Goal: Information Seeking & Learning: Compare options

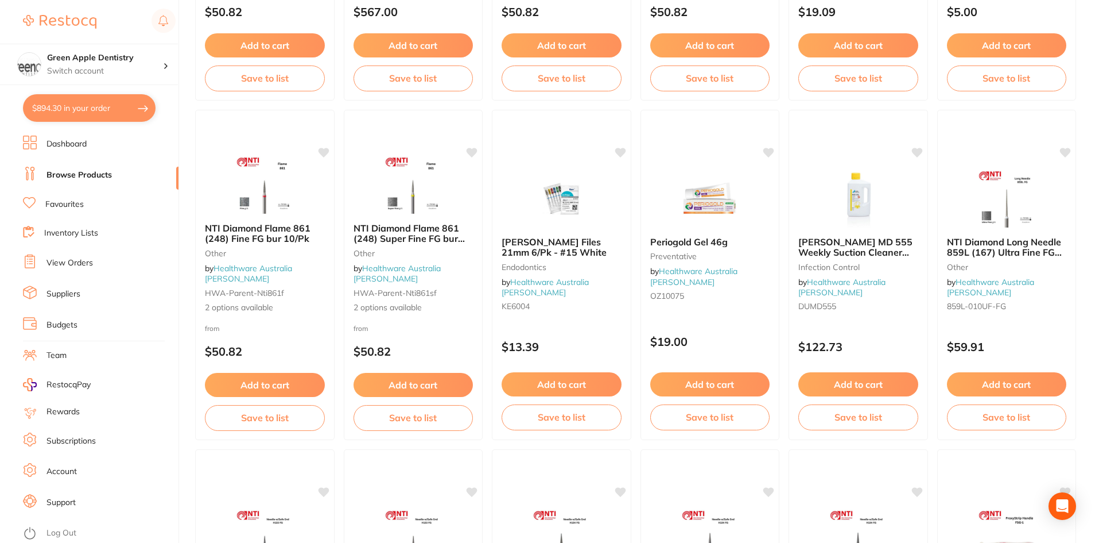
scroll to position [2124, 0]
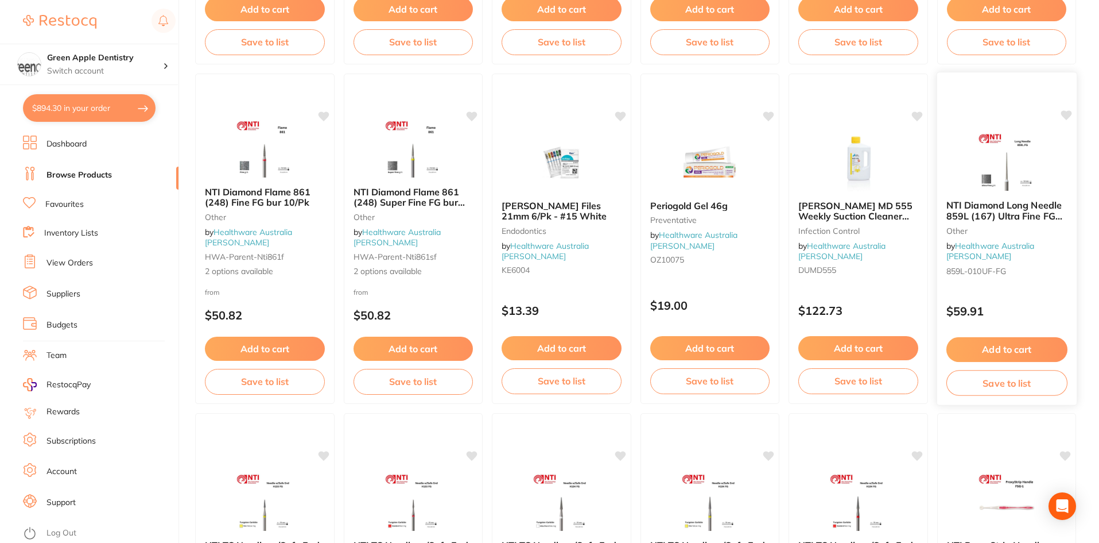
click at [988, 184] on img at bounding box center [1006, 162] width 75 height 58
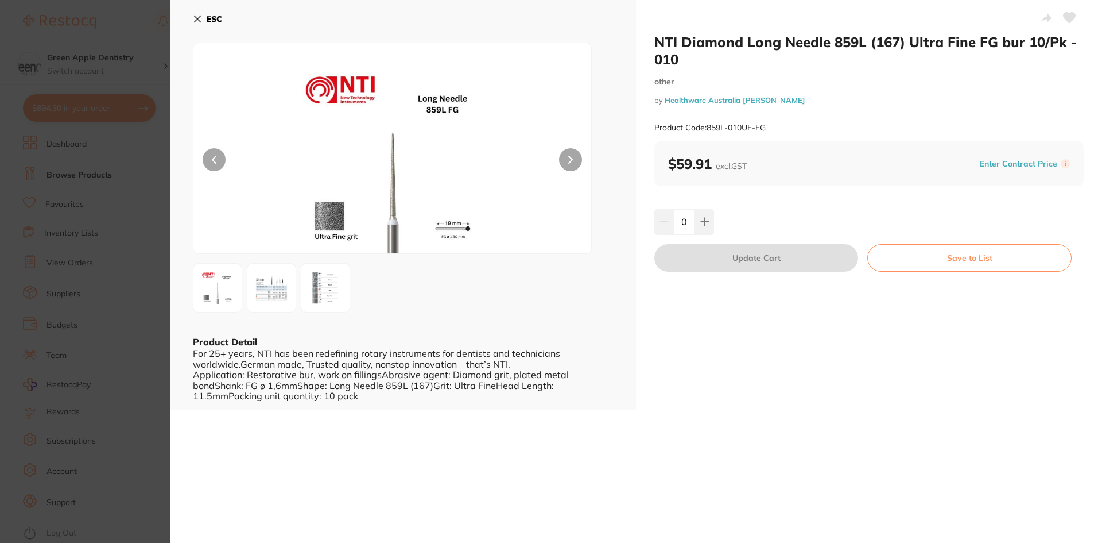
click at [210, 16] on b "ESC" at bounding box center [215, 19] width 16 height 10
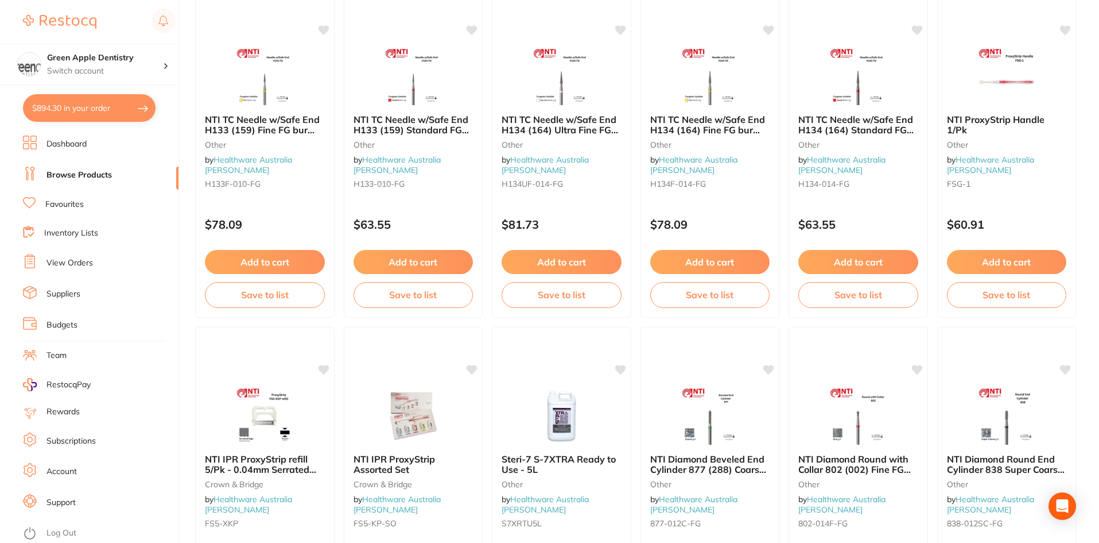
scroll to position [2583, 0]
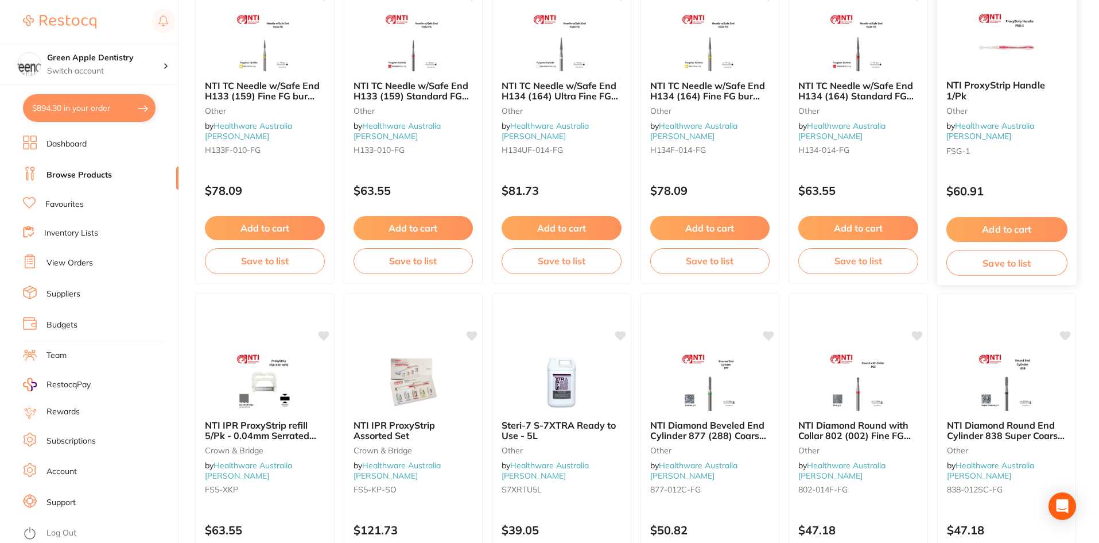
click at [1072, 67] on div at bounding box center [1007, 42] width 140 height 58
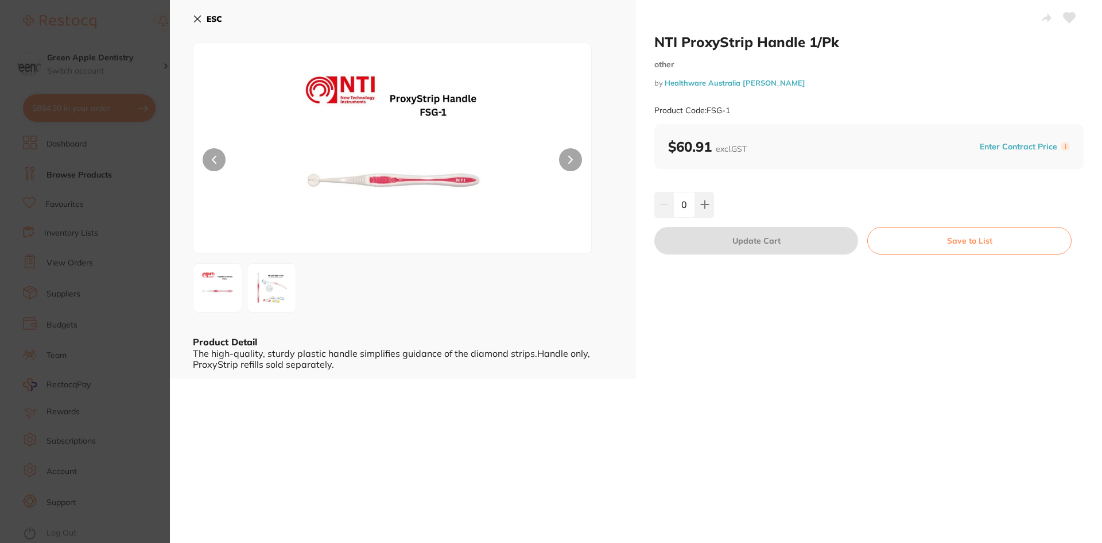
click at [220, 19] on b "ESC" at bounding box center [215, 19] width 16 height 10
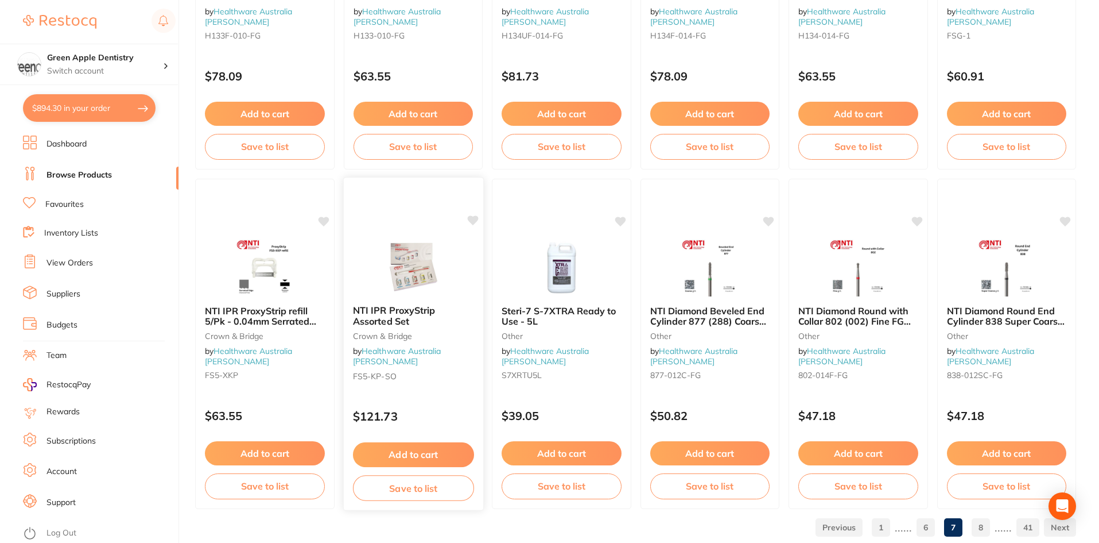
scroll to position [2698, 0]
click at [456, 255] on div at bounding box center [413, 266] width 140 height 58
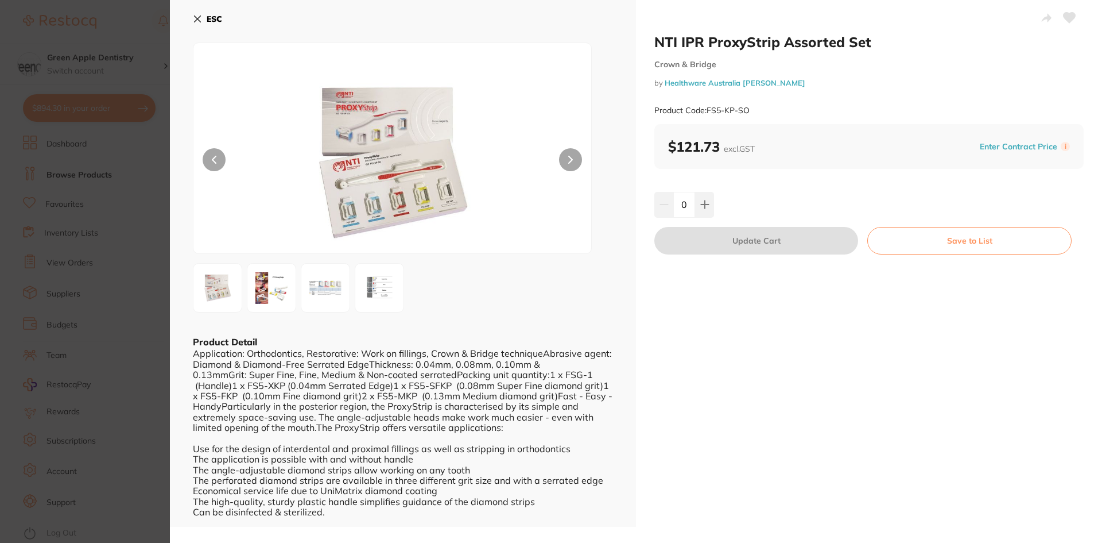
click at [209, 14] on b "ESC" at bounding box center [215, 19] width 16 height 10
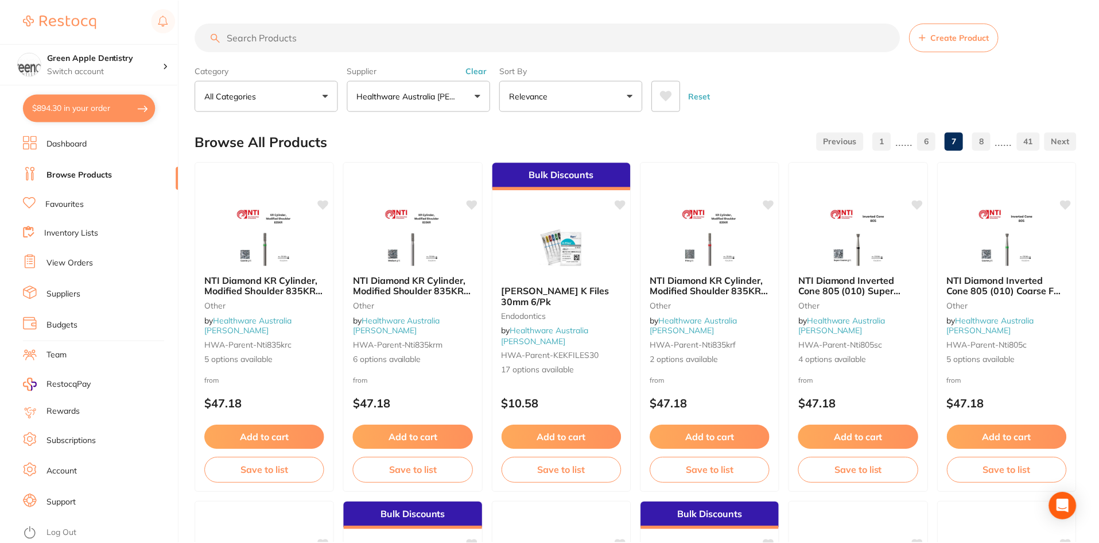
scroll to position [2698, 0]
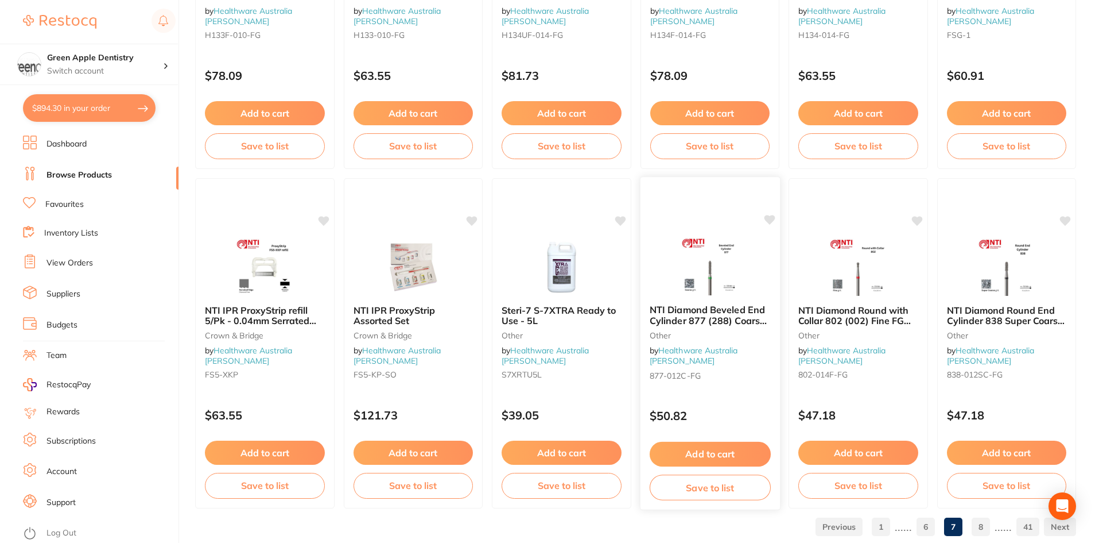
click at [698, 279] on img at bounding box center [709, 266] width 75 height 58
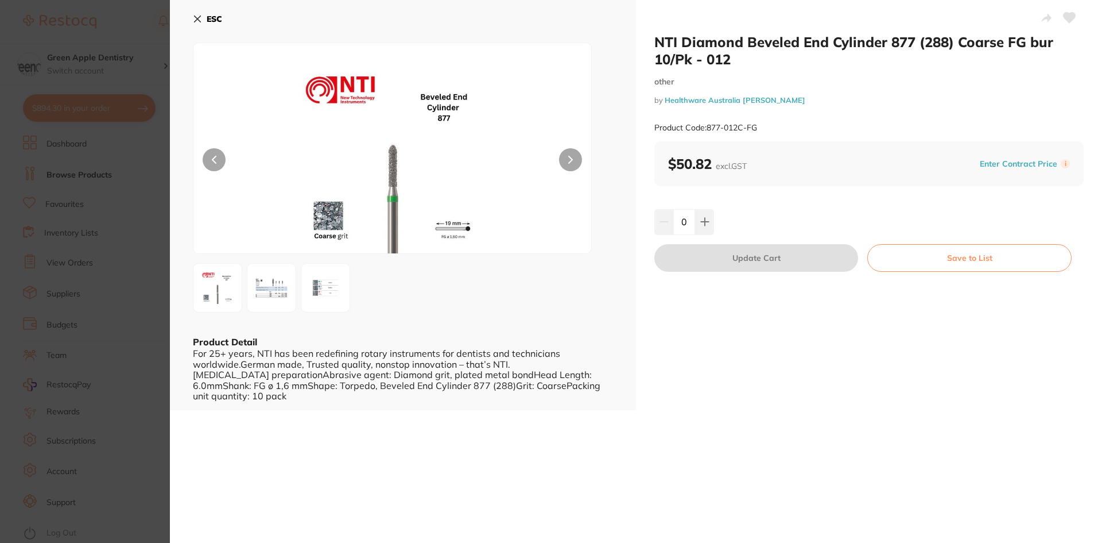
click at [208, 16] on b "ESC" at bounding box center [215, 19] width 16 height 10
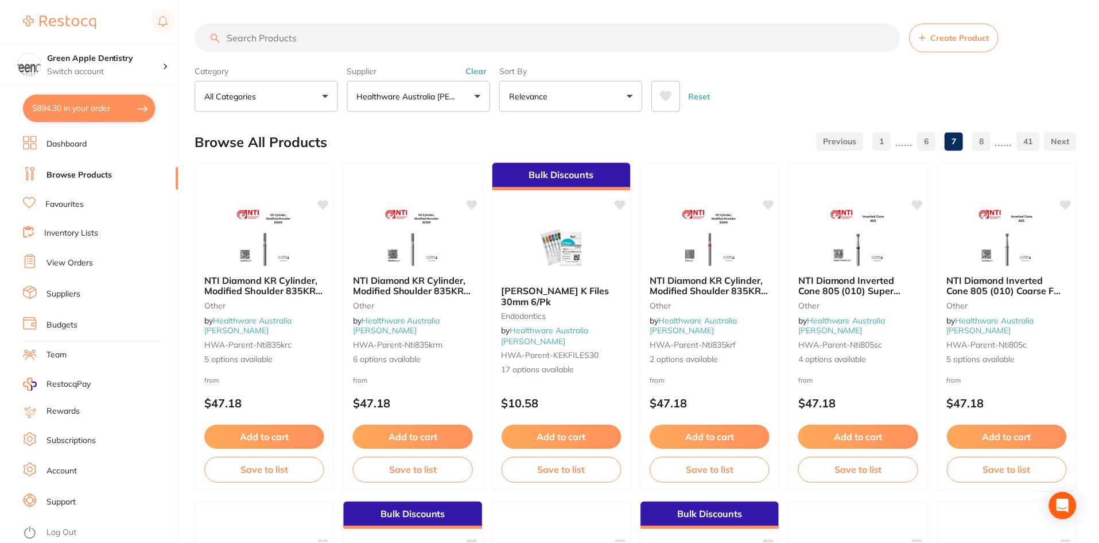
scroll to position [2698, 0]
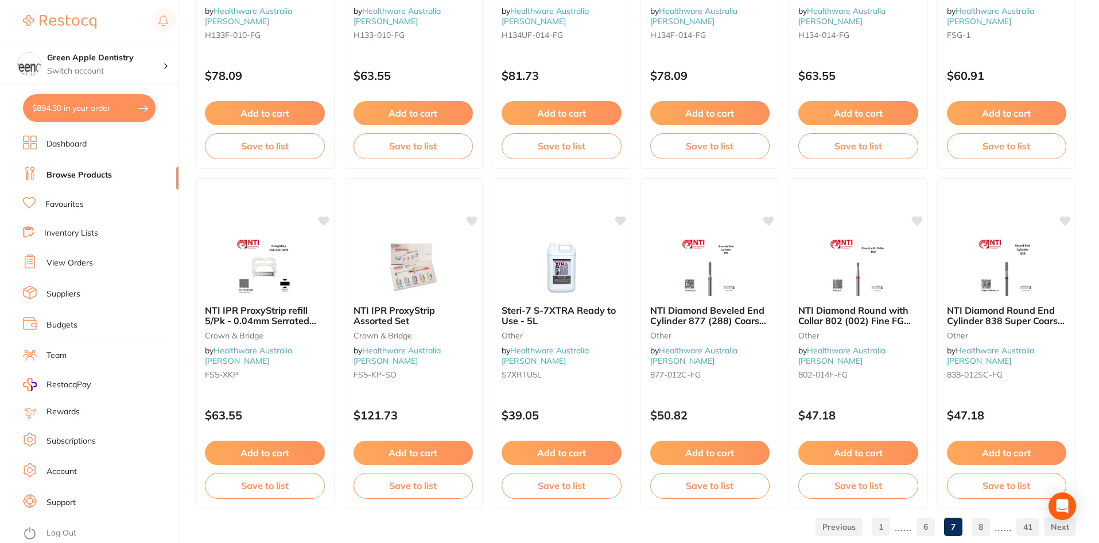
click at [983, 532] on link "8" at bounding box center [981, 526] width 18 height 23
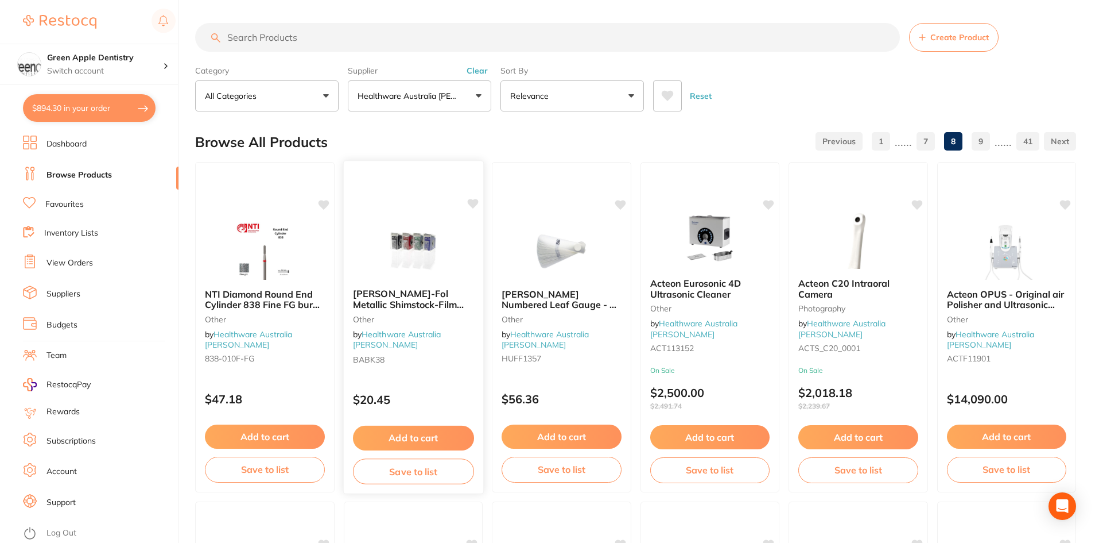
click at [374, 234] on div at bounding box center [413, 250] width 140 height 58
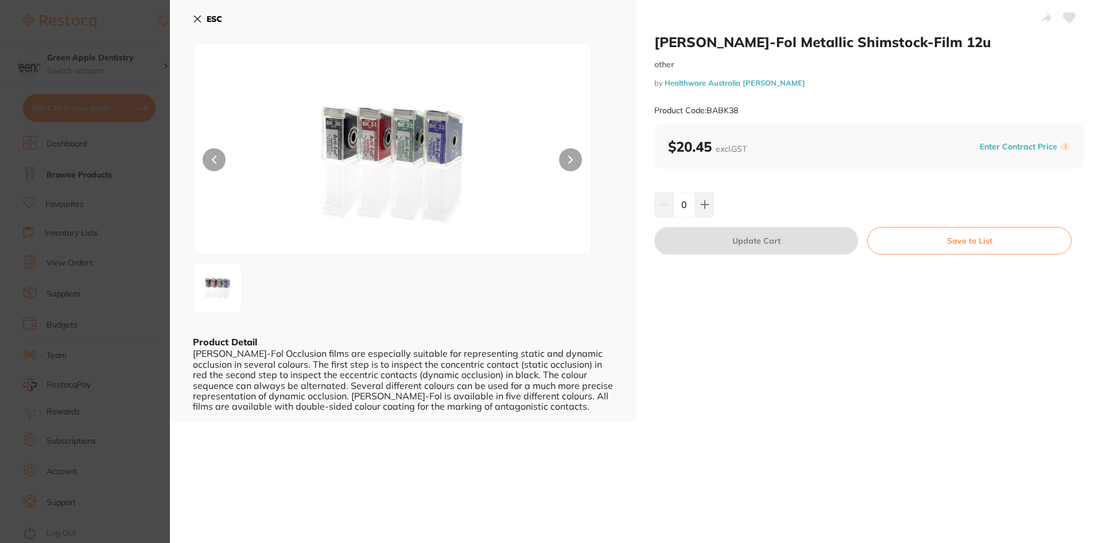
click at [203, 13] on button "ESC" at bounding box center [207, 19] width 29 height 20
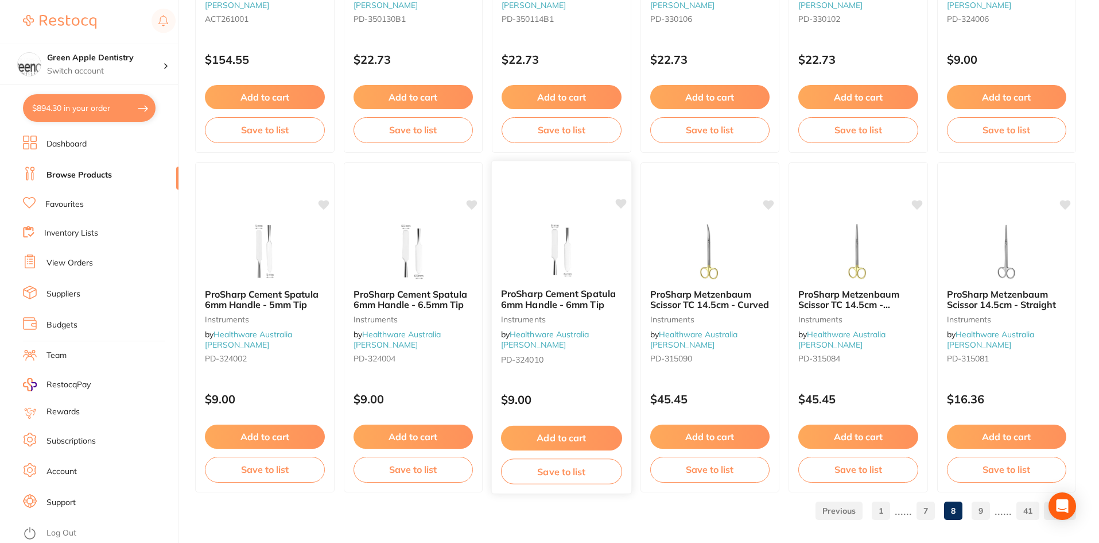
scroll to position [2723, 0]
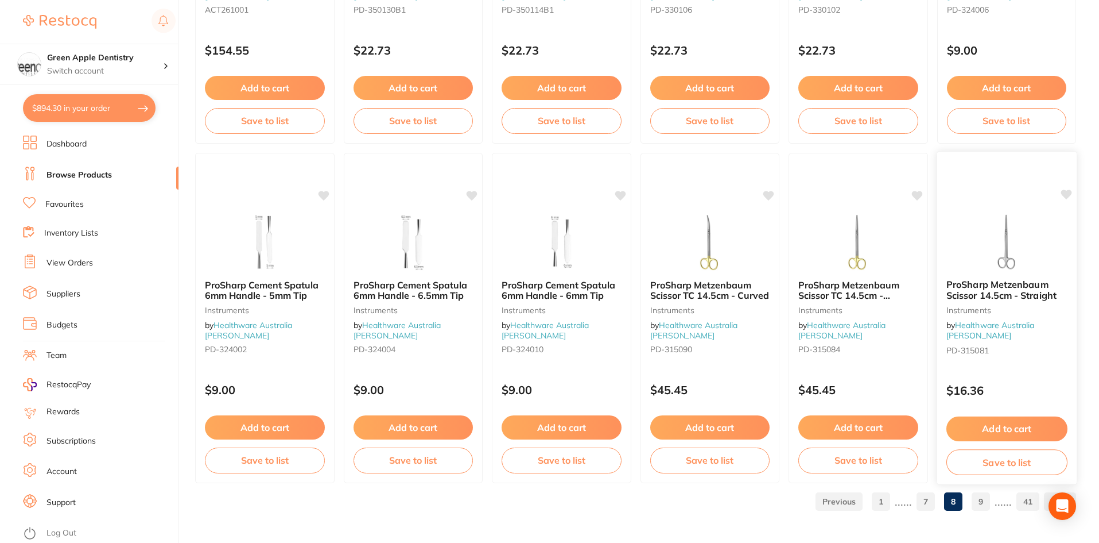
click at [987, 262] on img at bounding box center [1006, 241] width 75 height 58
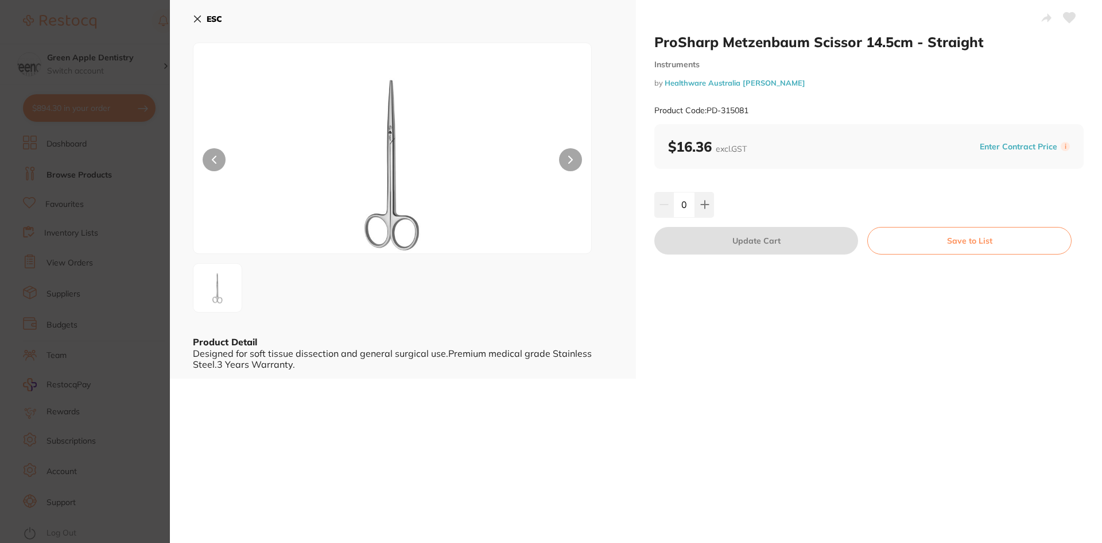
click at [215, 22] on b "ESC" at bounding box center [215, 19] width 16 height 10
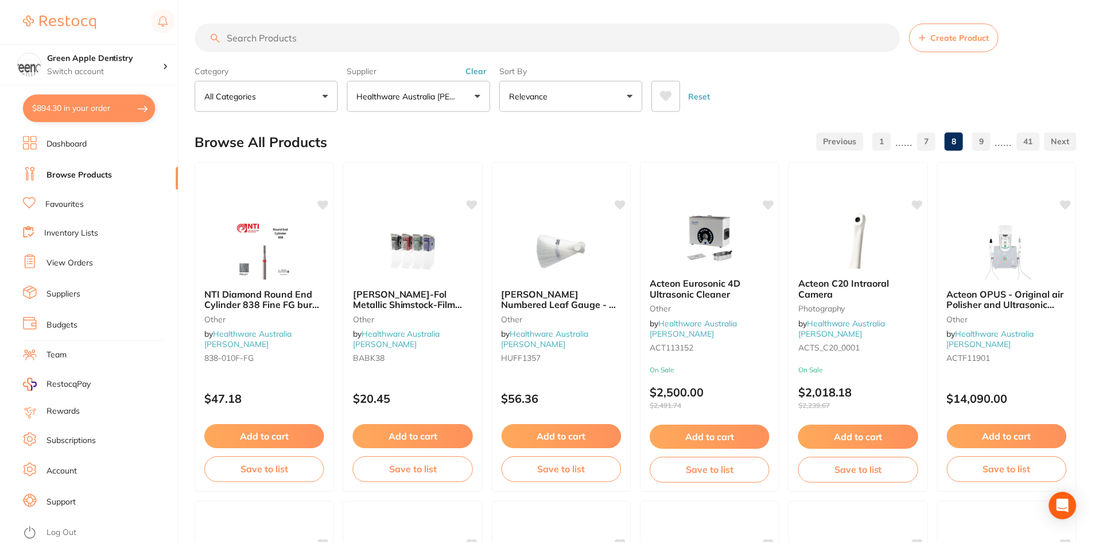
scroll to position [2723, 0]
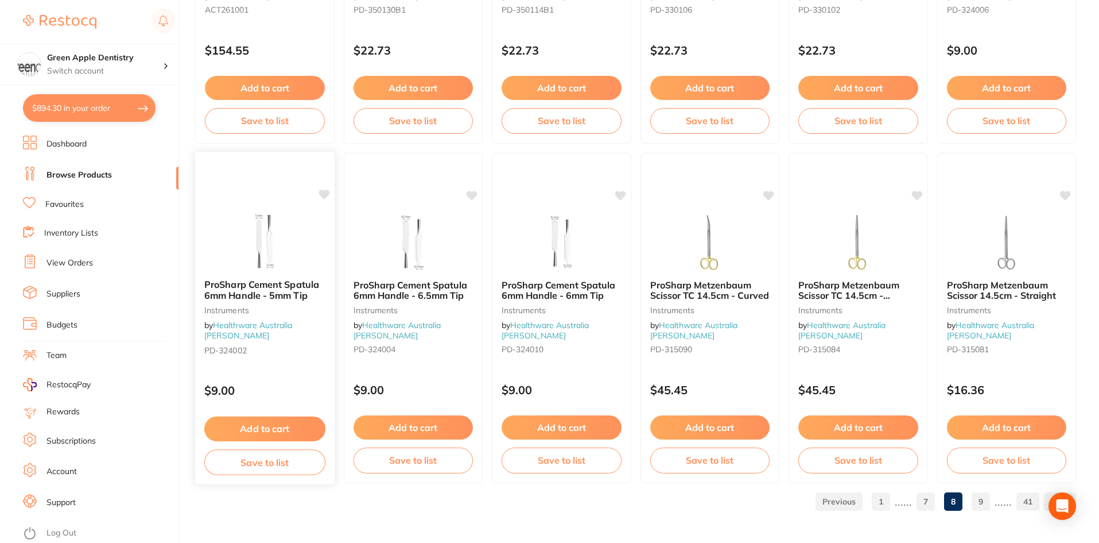
click at [254, 212] on img at bounding box center [264, 241] width 75 height 58
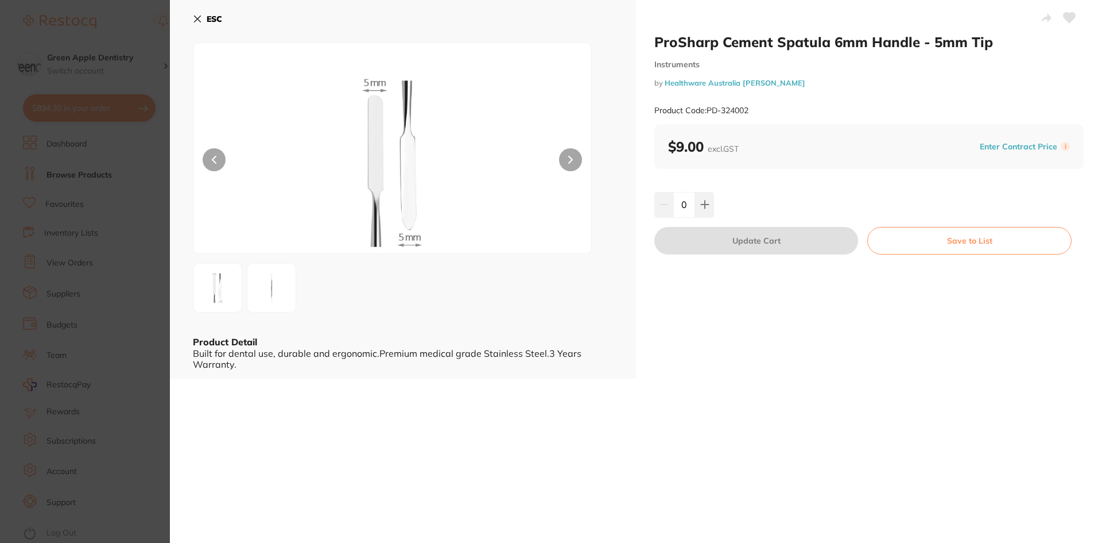
click at [212, 16] on b "ESC" at bounding box center [215, 19] width 16 height 10
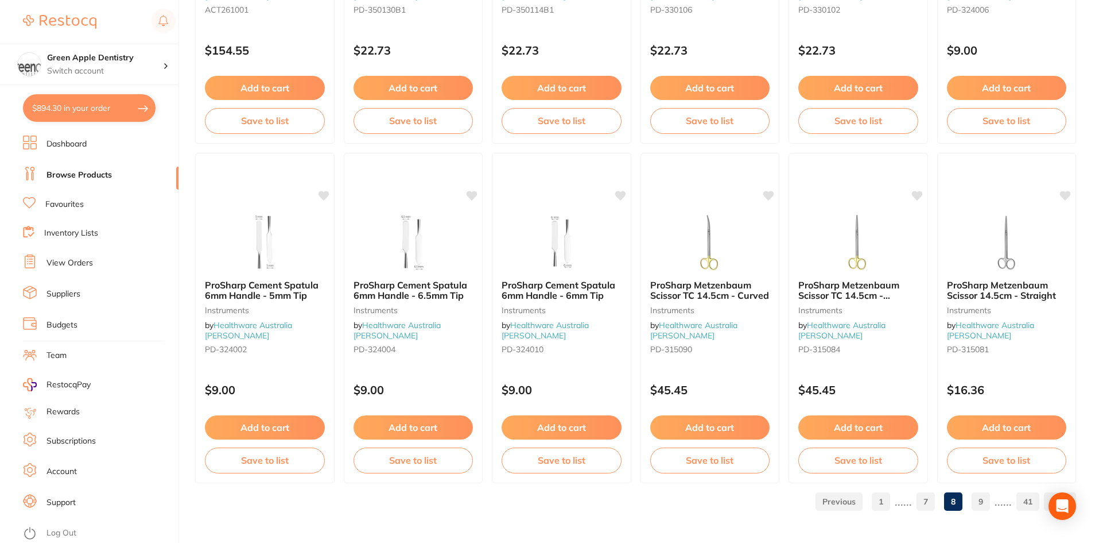
click at [986, 503] on link "9" at bounding box center [981, 501] width 18 height 23
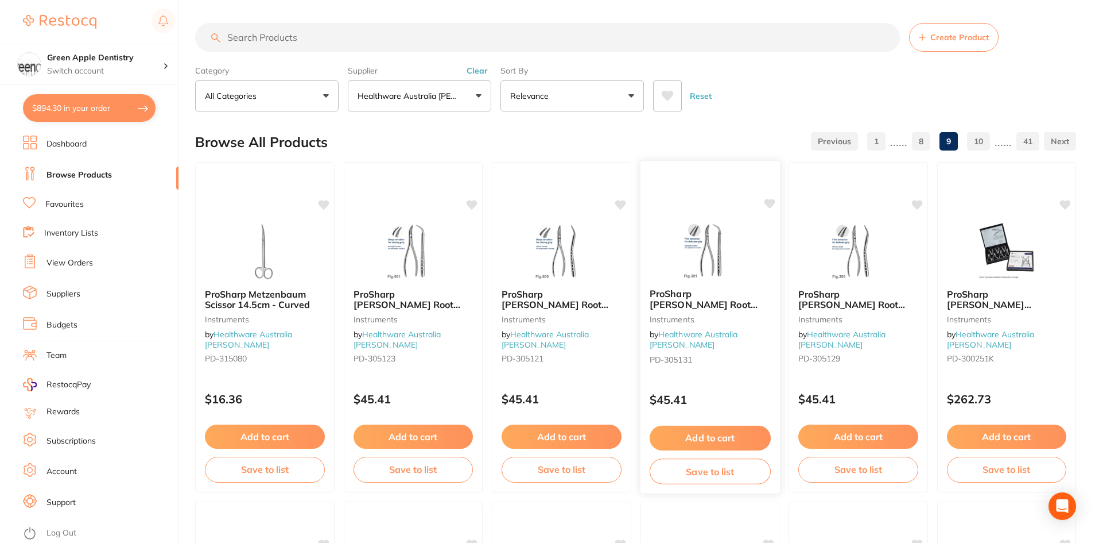
click at [696, 264] on img at bounding box center [709, 250] width 75 height 58
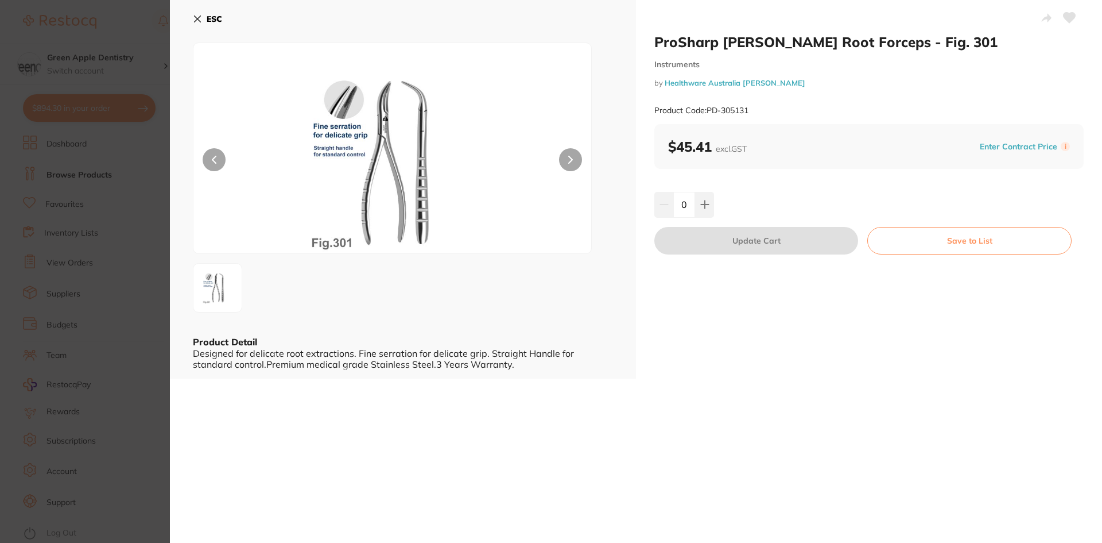
click at [220, 21] on b "ESC" at bounding box center [215, 19] width 16 height 10
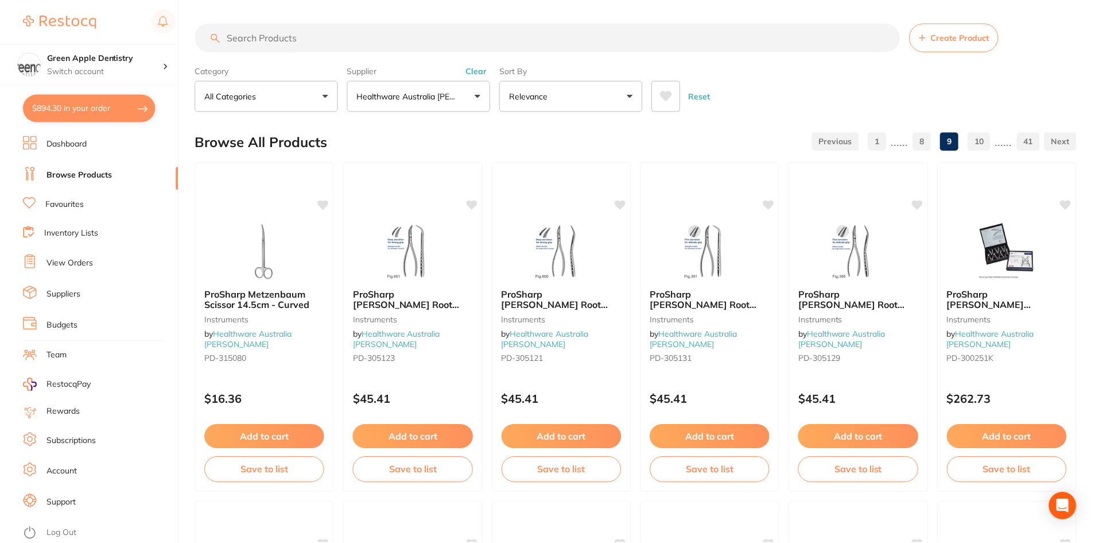
scroll to position [2723, 0]
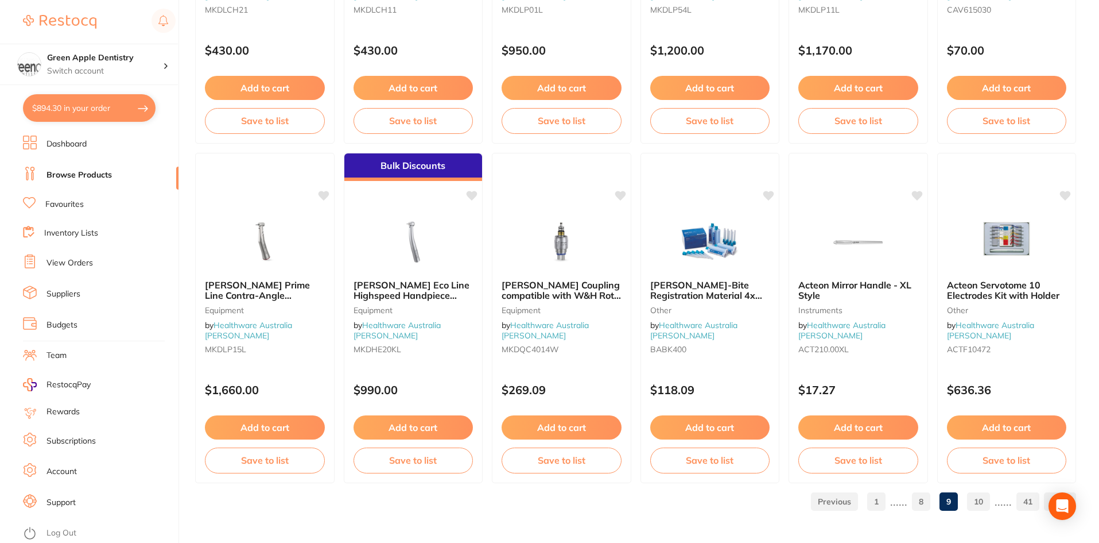
click at [981, 497] on link "10" at bounding box center [978, 501] width 23 height 23
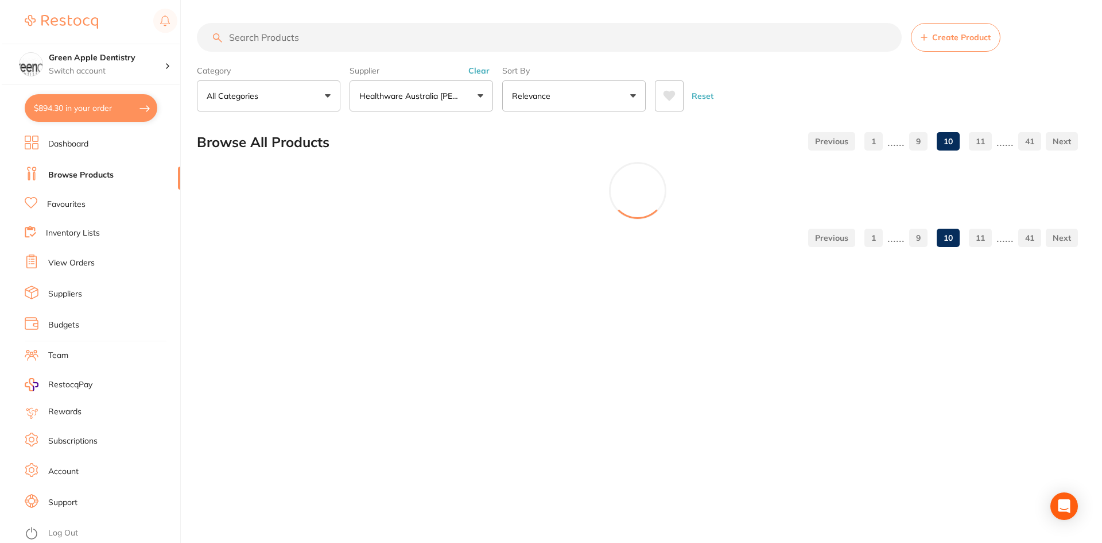
scroll to position [0, 0]
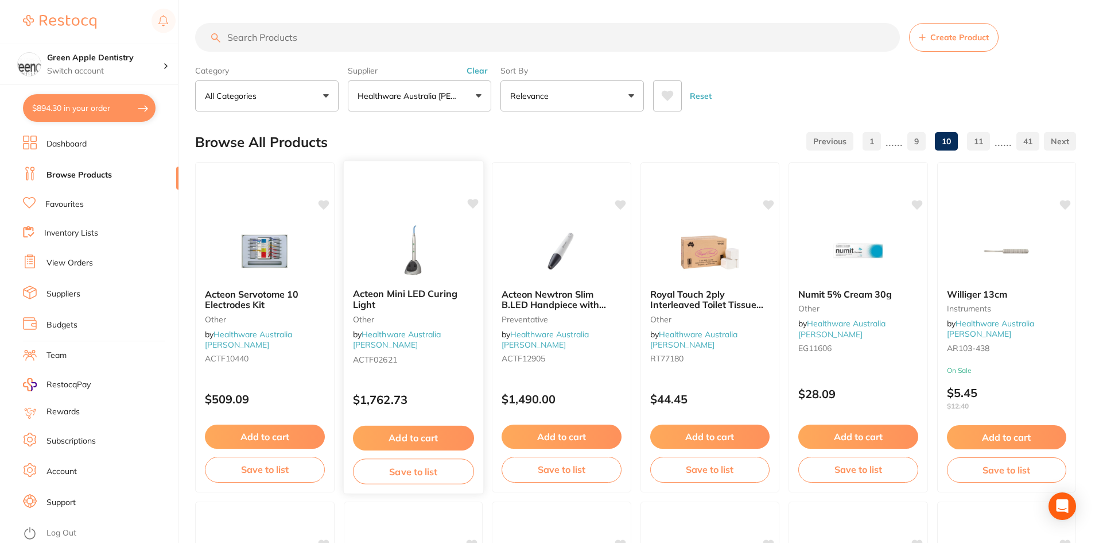
click at [437, 268] on img at bounding box center [412, 250] width 75 height 58
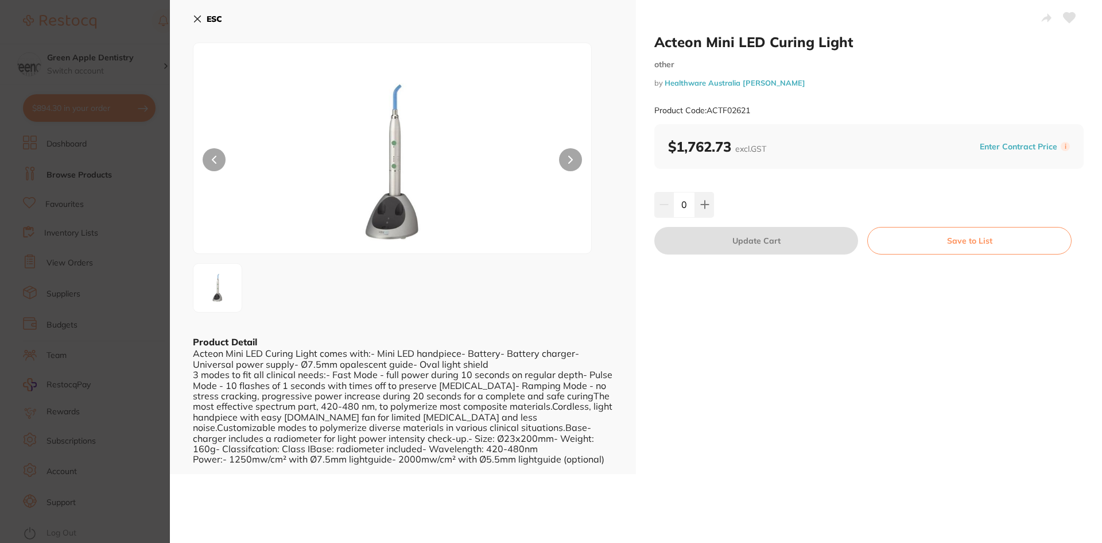
click at [204, 18] on button "ESC" at bounding box center [207, 19] width 29 height 20
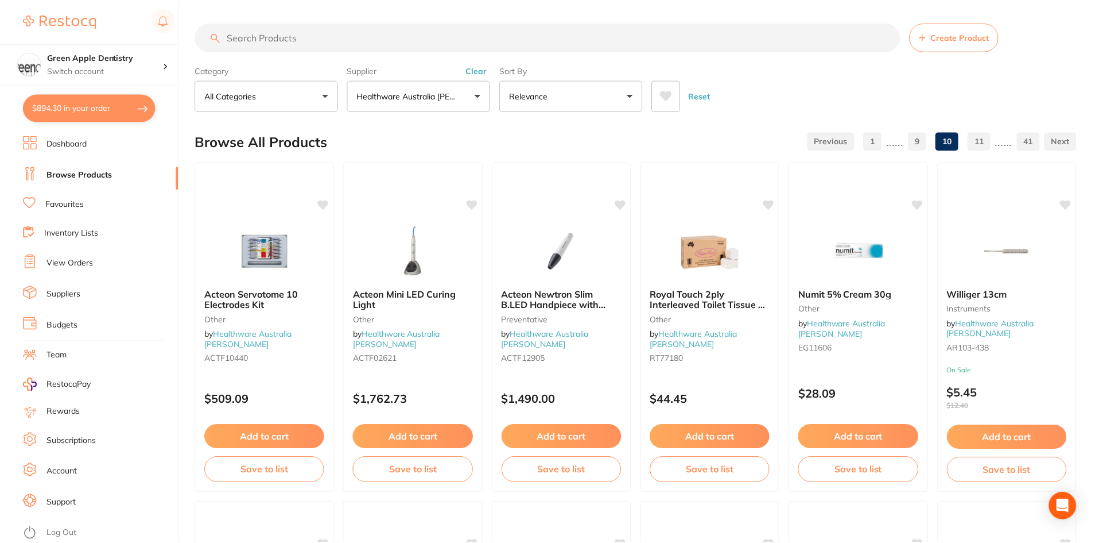
scroll to position [2723, 0]
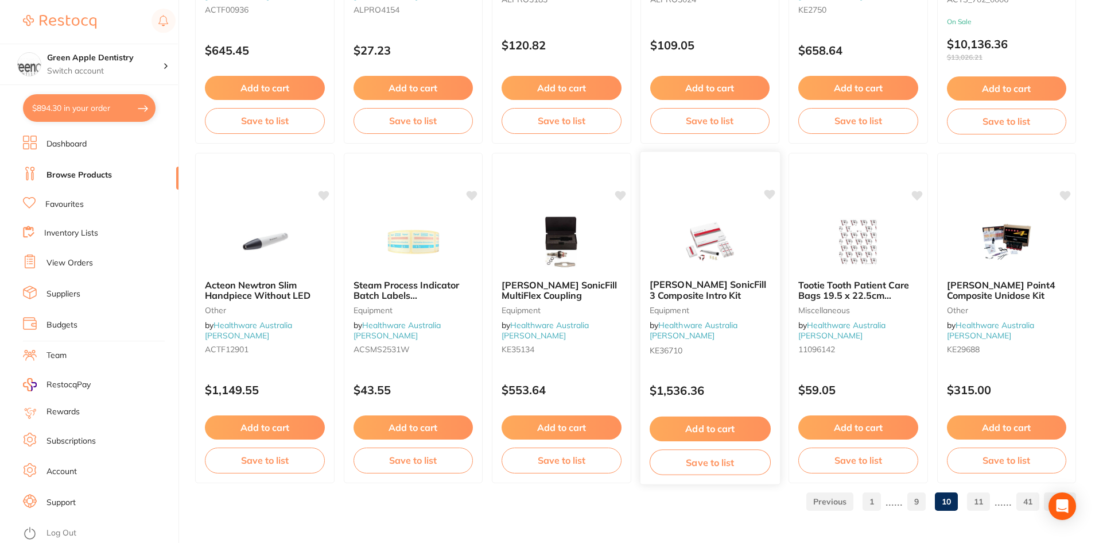
click at [729, 243] on img at bounding box center [709, 241] width 75 height 58
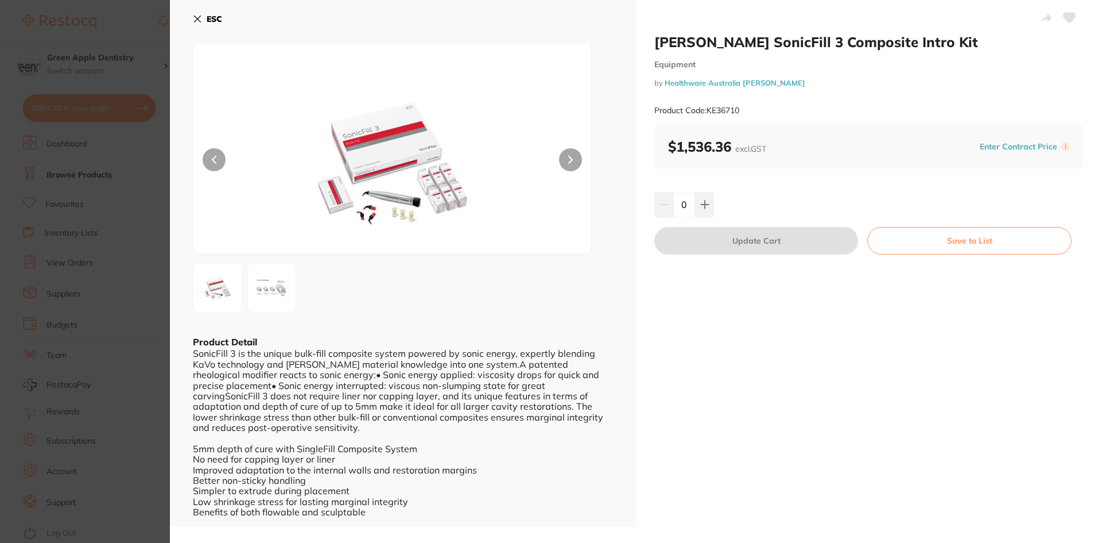
click at [214, 18] on b "ESC" at bounding box center [215, 19] width 16 height 10
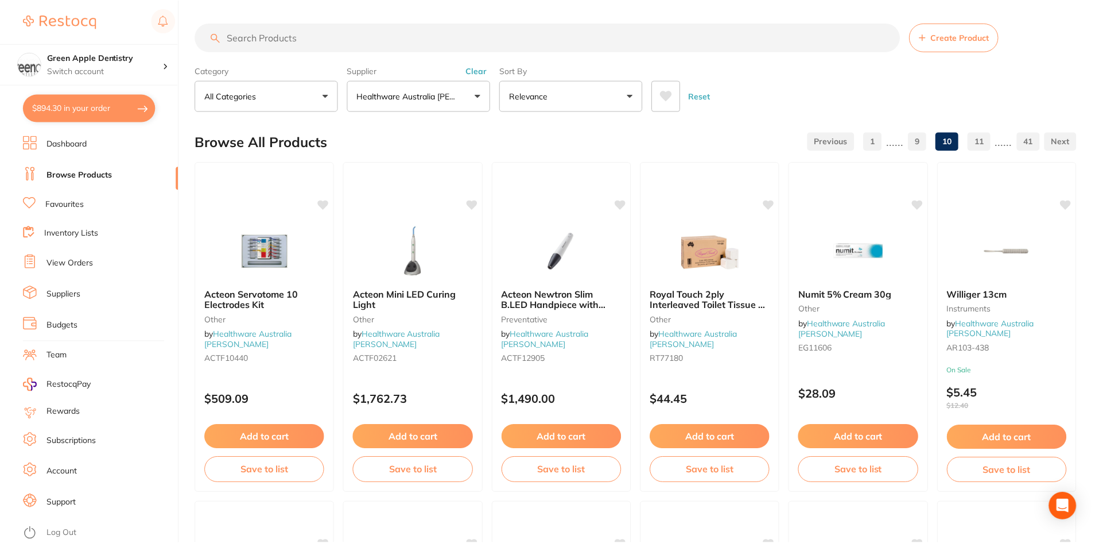
scroll to position [2723, 0]
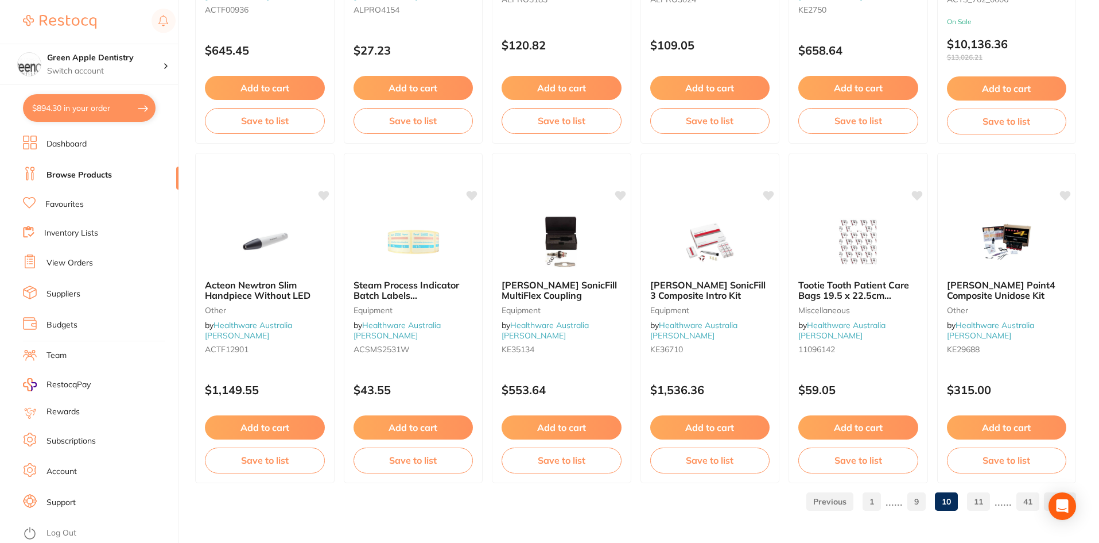
click at [985, 504] on link "11" at bounding box center [978, 501] width 23 height 23
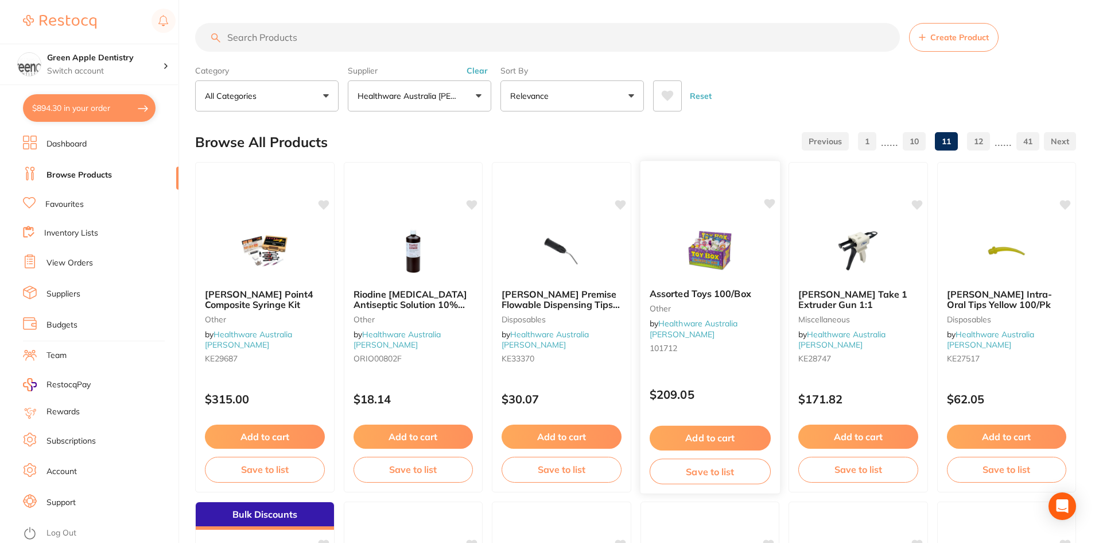
click at [671, 207] on div "Assorted Toys 100/Box other by Healthware Australia [PERSON_NAME] 101712 $209.0…" at bounding box center [710, 327] width 141 height 334
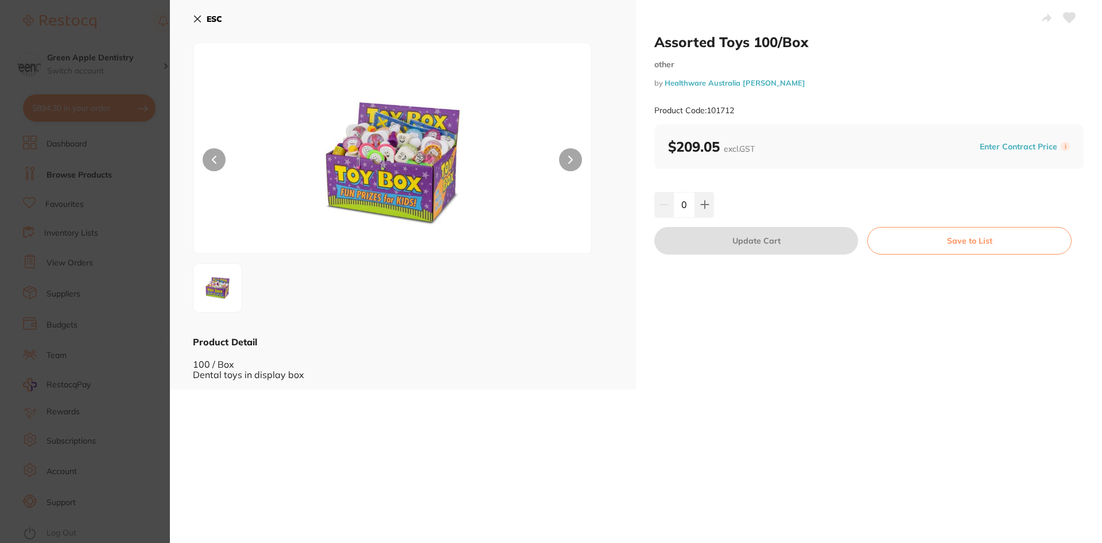
click at [216, 28] on button "ESC" at bounding box center [207, 19] width 29 height 20
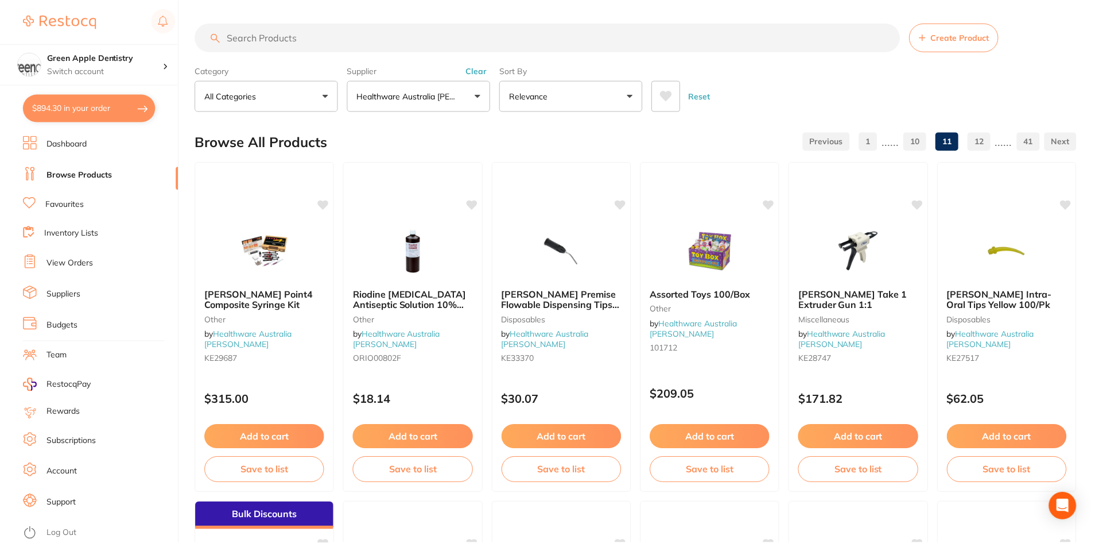
scroll to position [2723, 0]
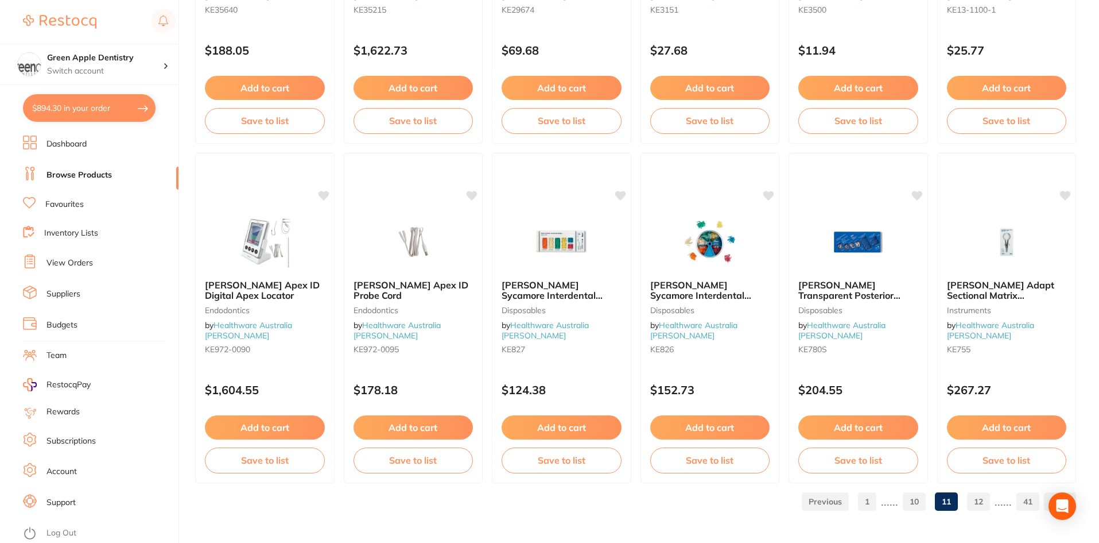
click at [982, 506] on link "12" at bounding box center [978, 501] width 23 height 23
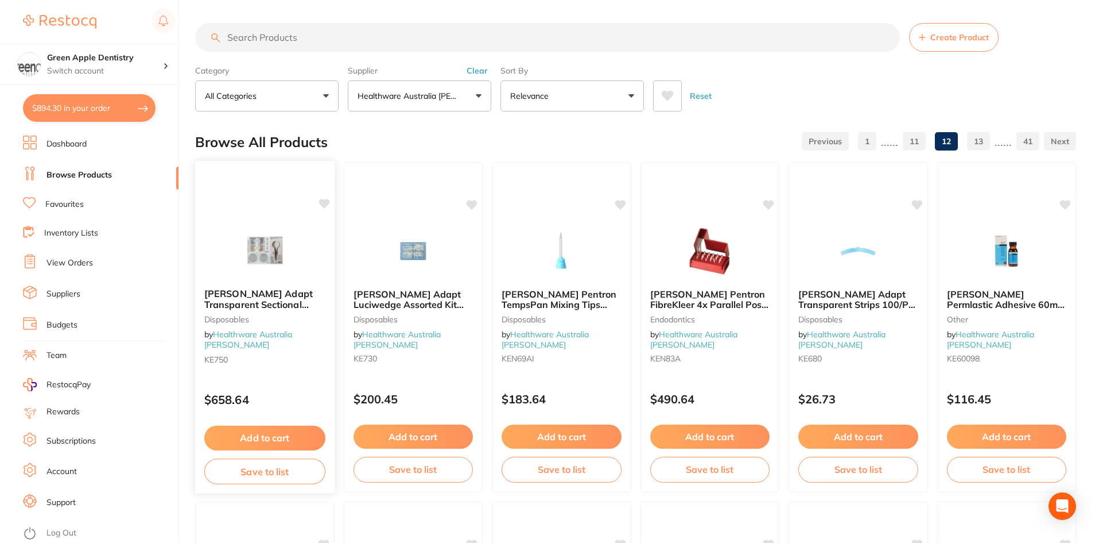
click at [303, 254] on div at bounding box center [265, 250] width 140 height 58
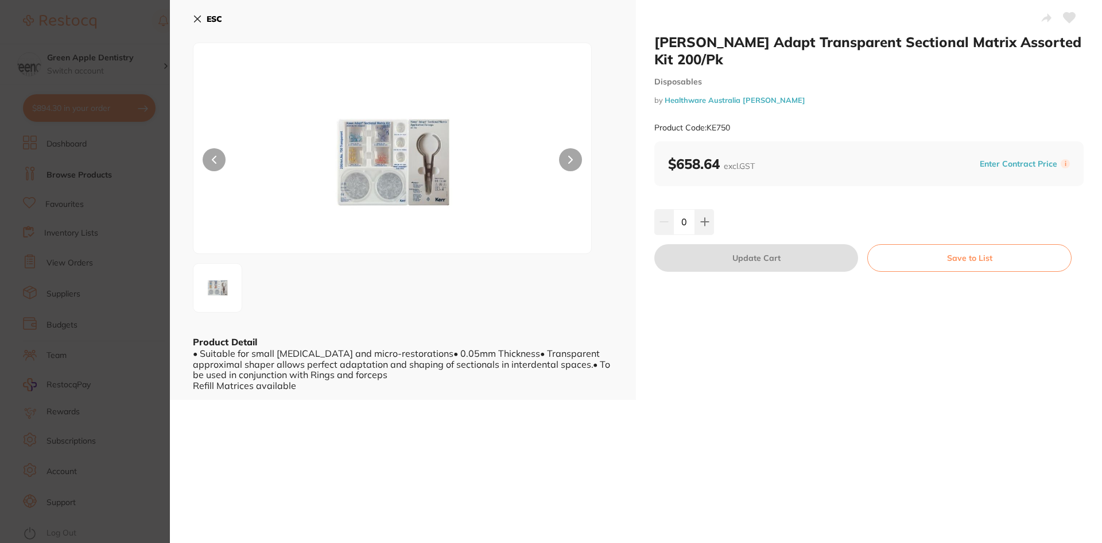
click at [211, 23] on b "ESC" at bounding box center [215, 19] width 16 height 10
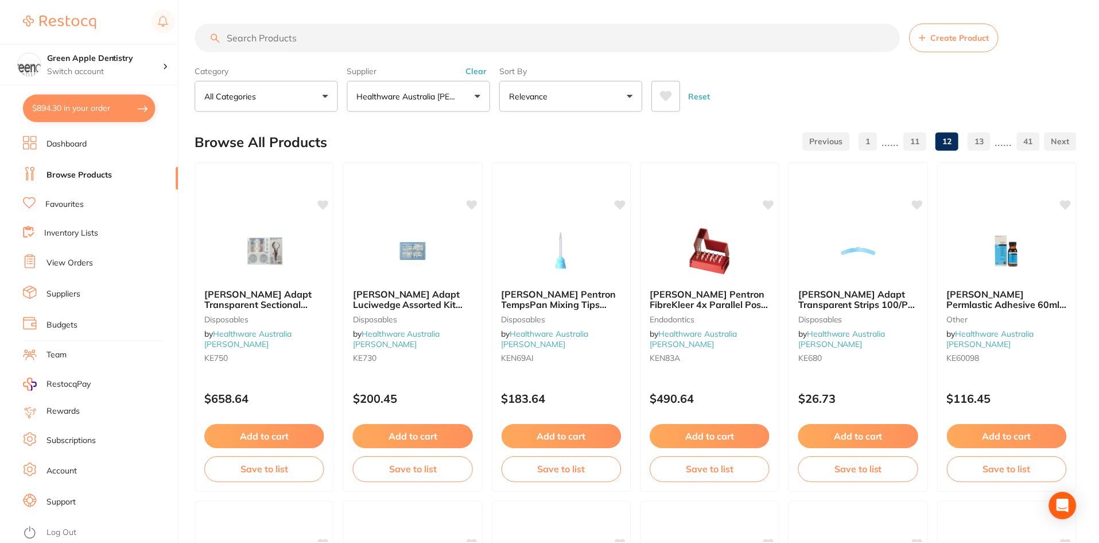
scroll to position [2723, 0]
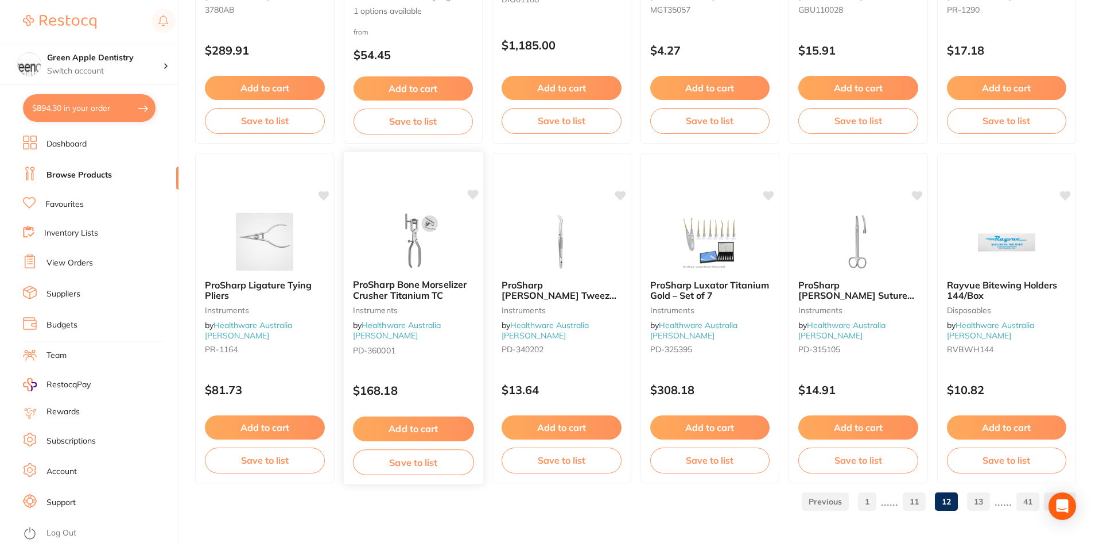
click at [470, 196] on icon at bounding box center [472, 194] width 11 height 10
click at [436, 239] on img at bounding box center [412, 241] width 75 height 58
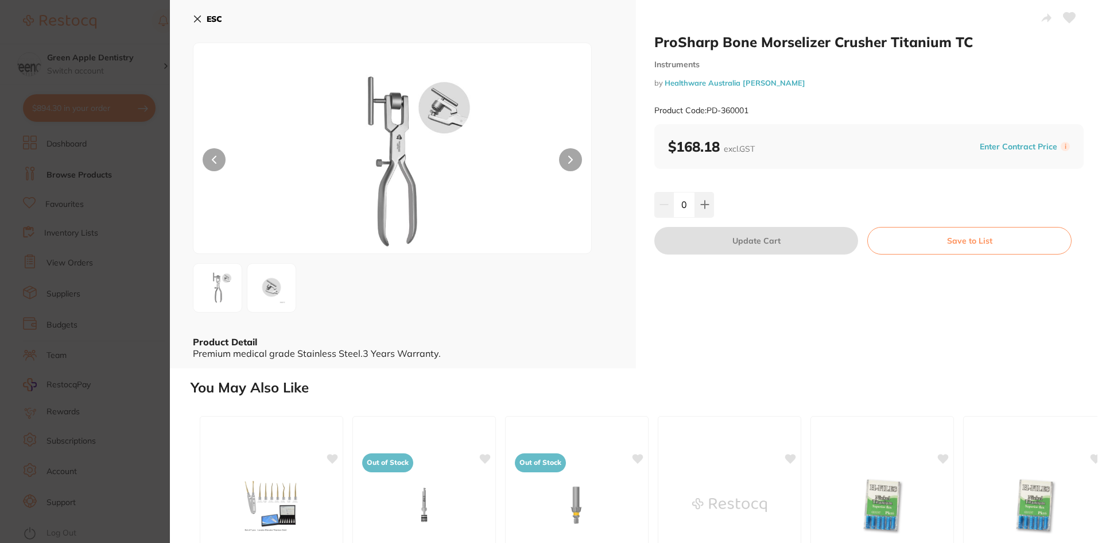
click at [222, 24] on b "ESC" at bounding box center [215, 19] width 16 height 10
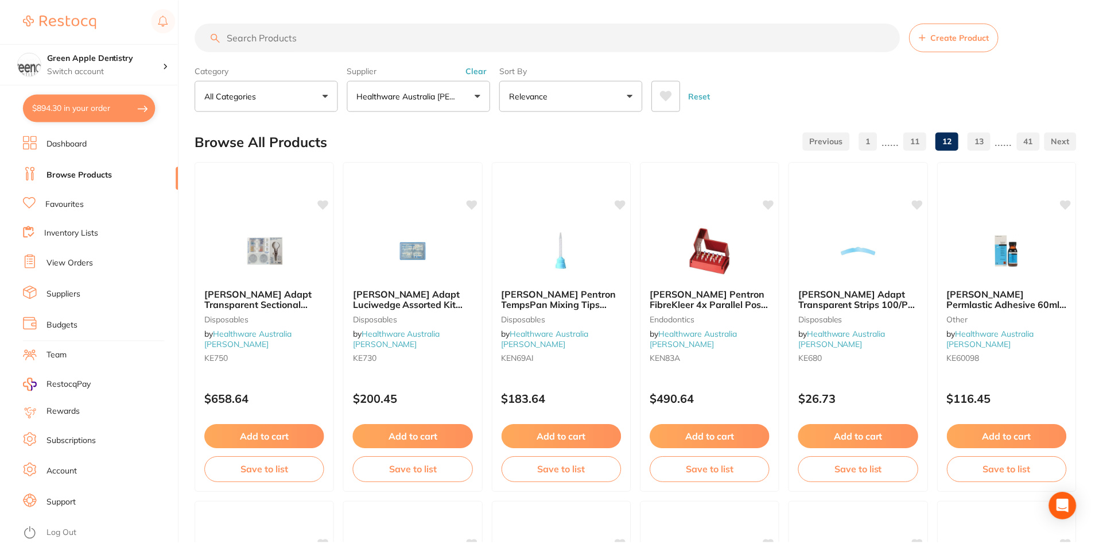
scroll to position [2723, 0]
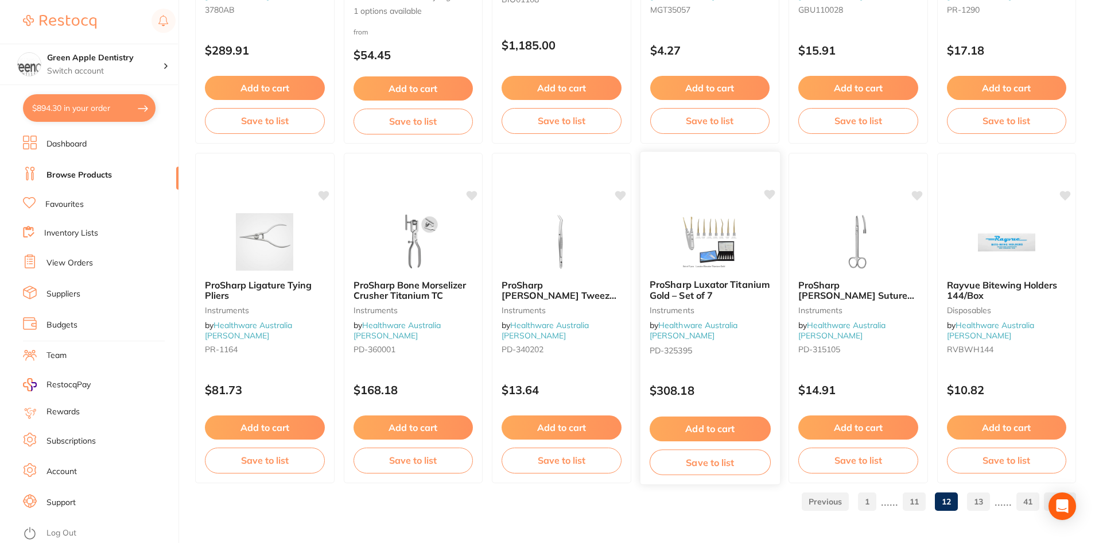
click at [693, 212] on img at bounding box center [709, 241] width 75 height 58
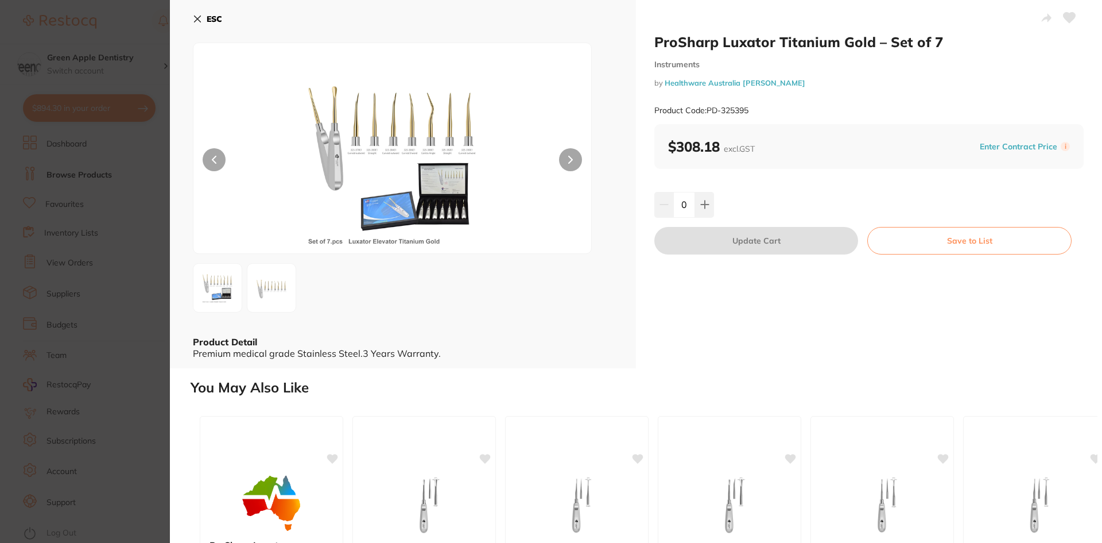
click at [212, 22] on b "ESC" at bounding box center [215, 19] width 16 height 10
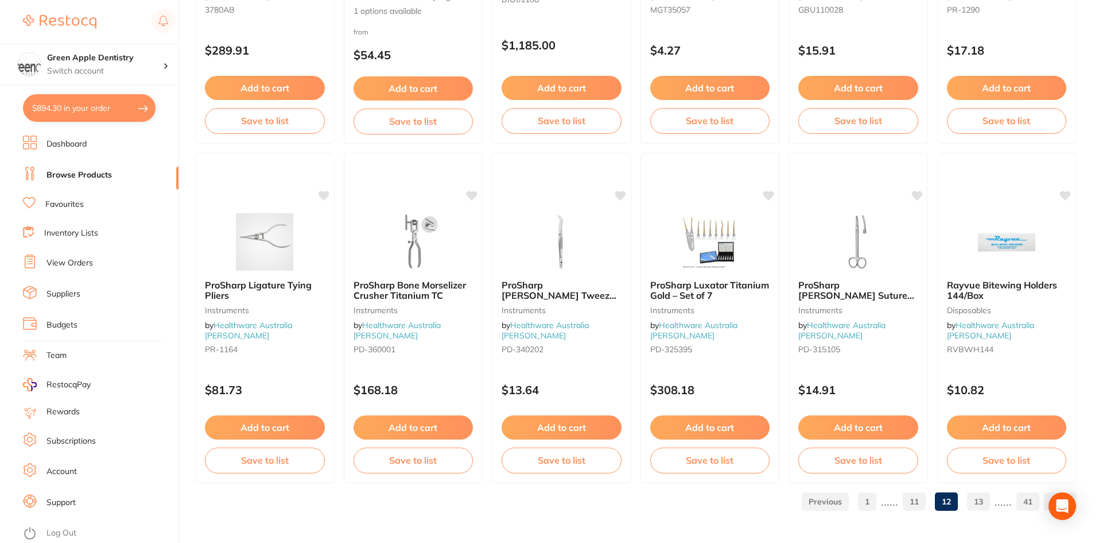
click at [970, 494] on link "13" at bounding box center [978, 501] width 23 height 23
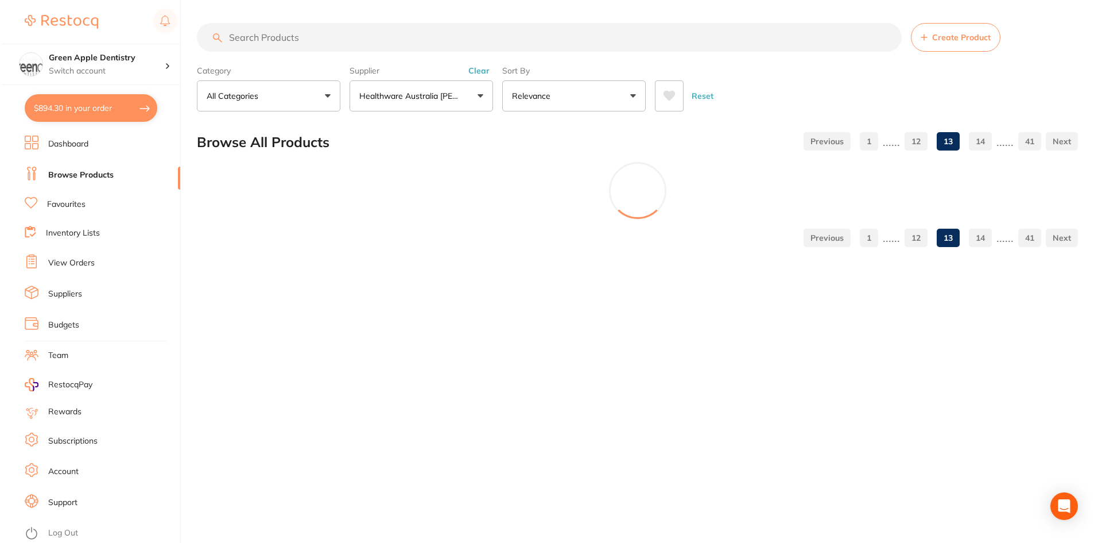
scroll to position [0, 0]
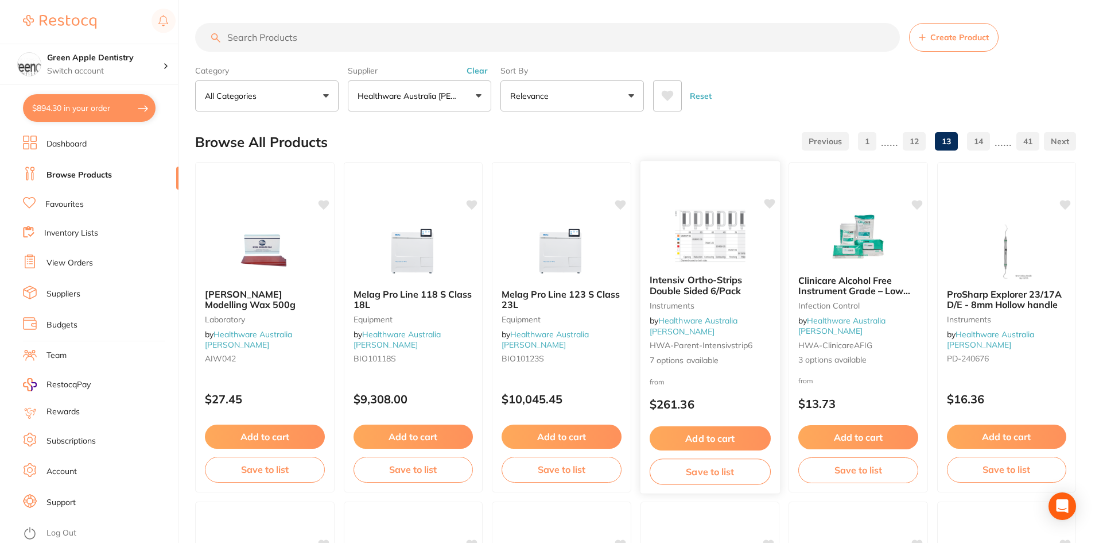
click at [743, 202] on div "Intensiv Ortho-Strips Double Sided 6/Pack Instruments by Healthware Australia […" at bounding box center [710, 327] width 141 height 334
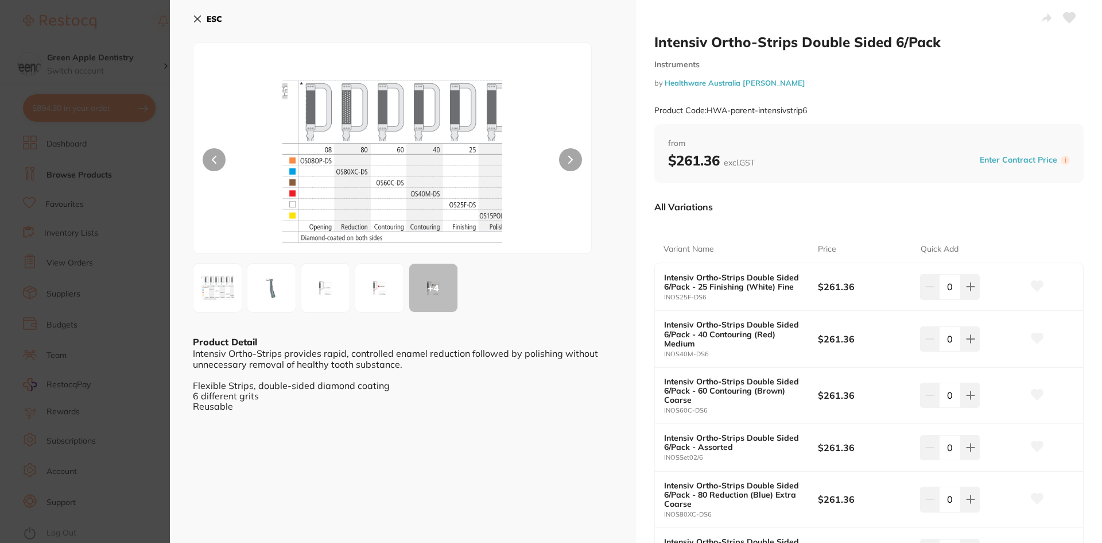
click at [209, 26] on button "ESC" at bounding box center [207, 19] width 29 height 20
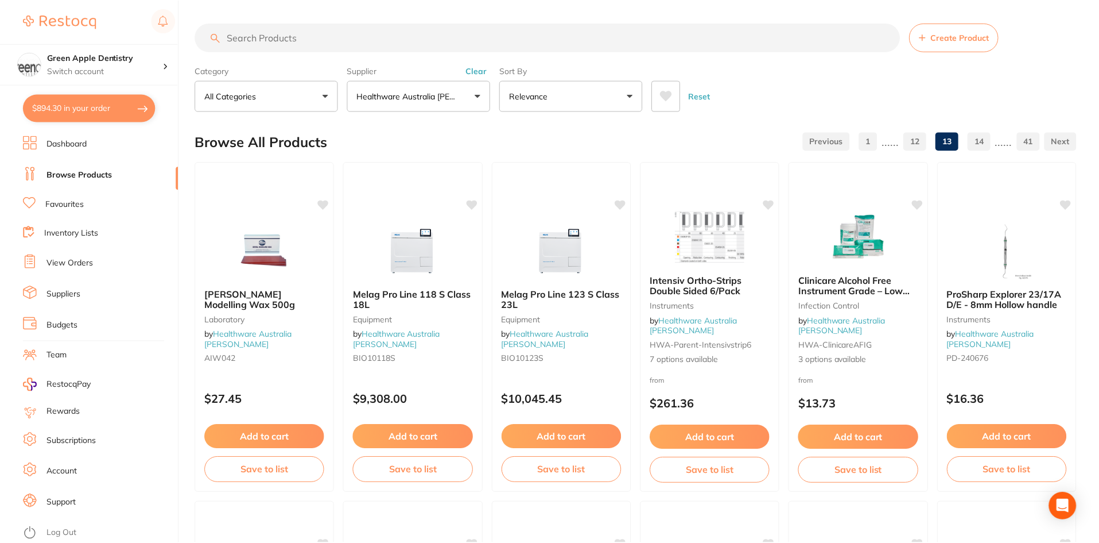
scroll to position [2723, 0]
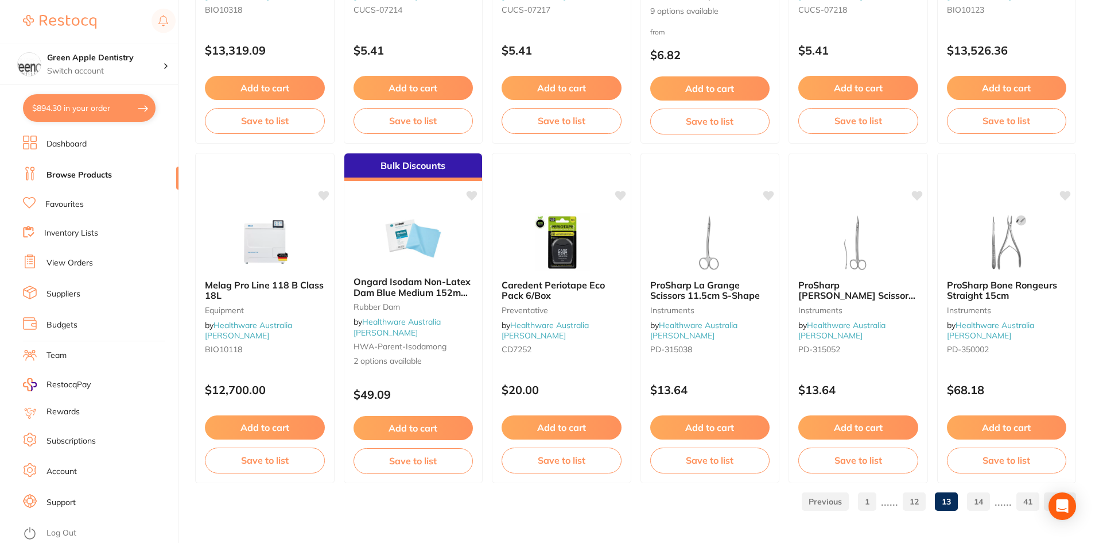
click at [974, 499] on link "14" at bounding box center [978, 501] width 23 height 23
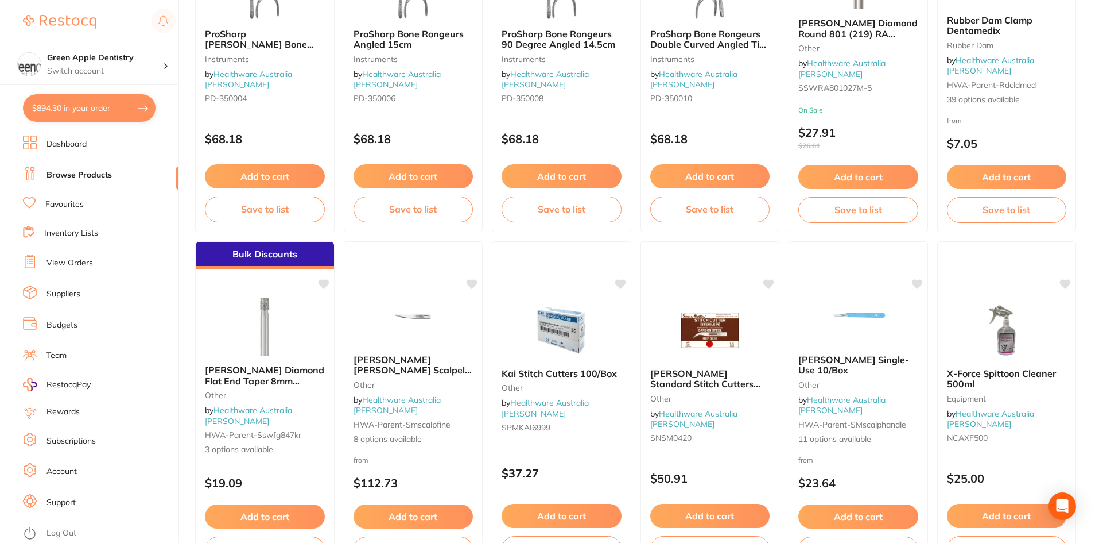
scroll to position [287, 0]
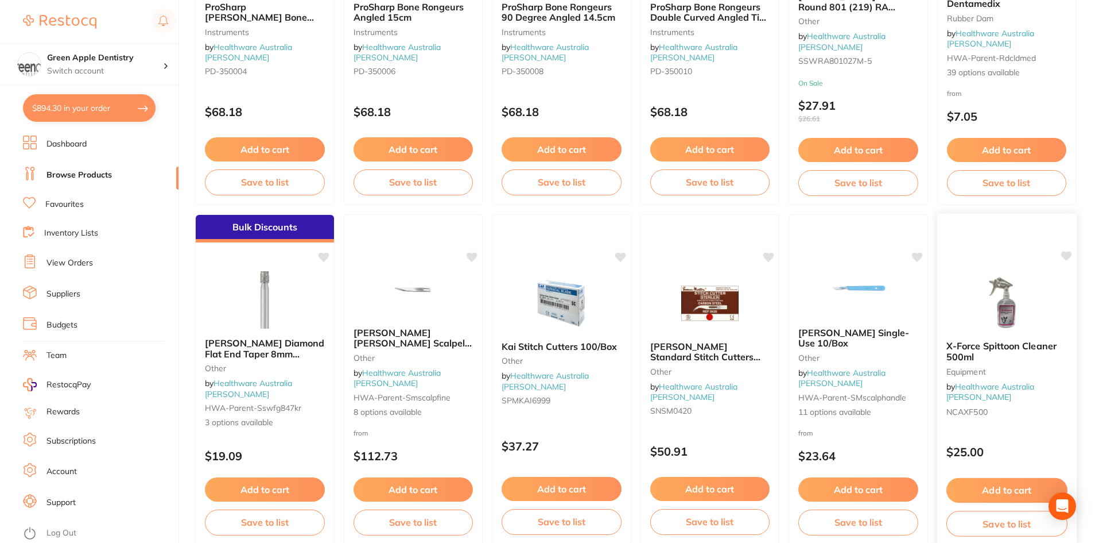
click at [1022, 346] on span "X-Force Spittoon Cleaner 500ml" at bounding box center [1001, 351] width 110 height 22
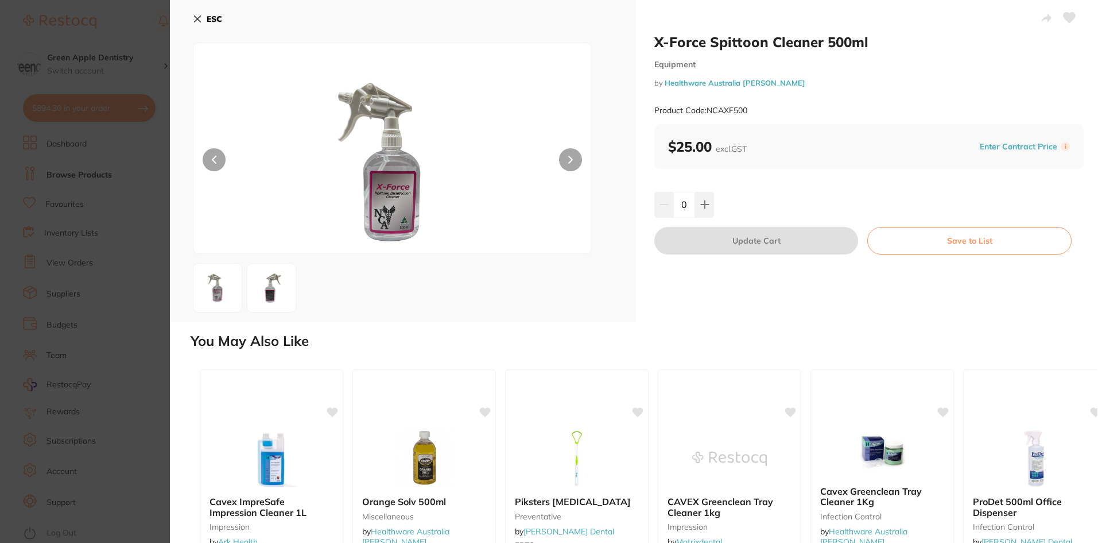
click at [218, 20] on b "ESC" at bounding box center [215, 19] width 16 height 10
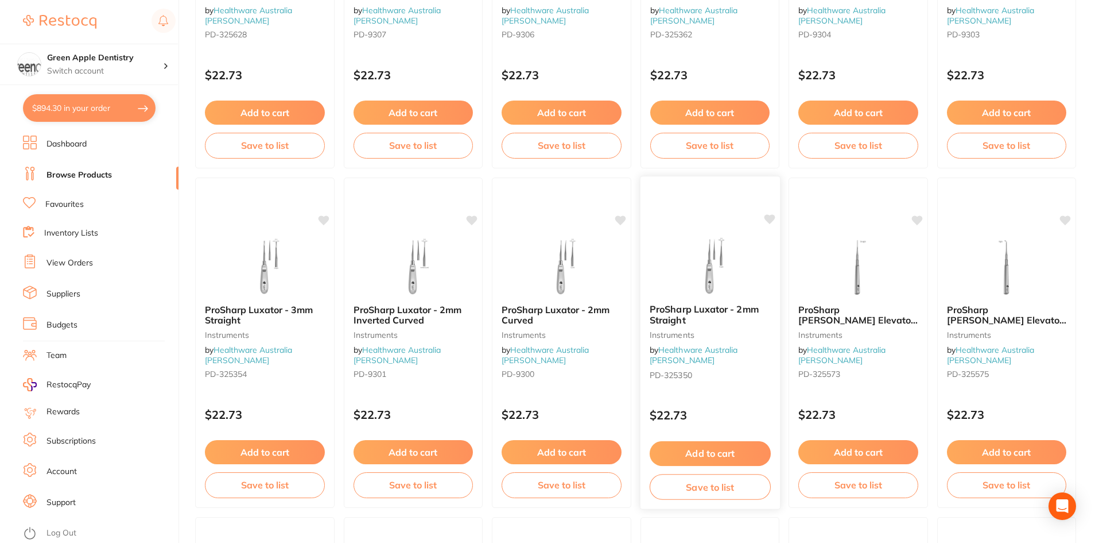
scroll to position [1378, 0]
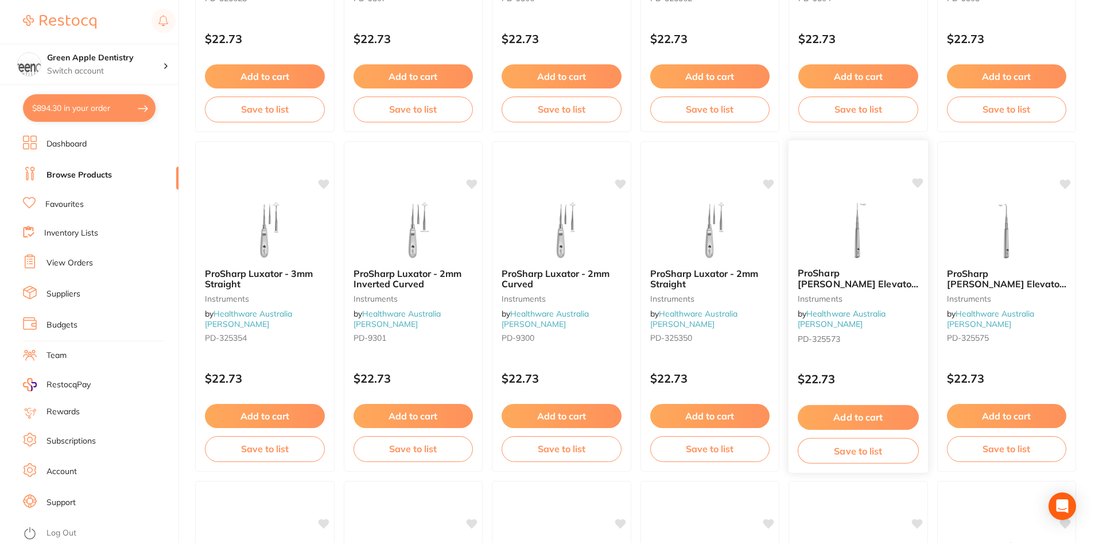
click at [870, 239] on img at bounding box center [858, 229] width 75 height 58
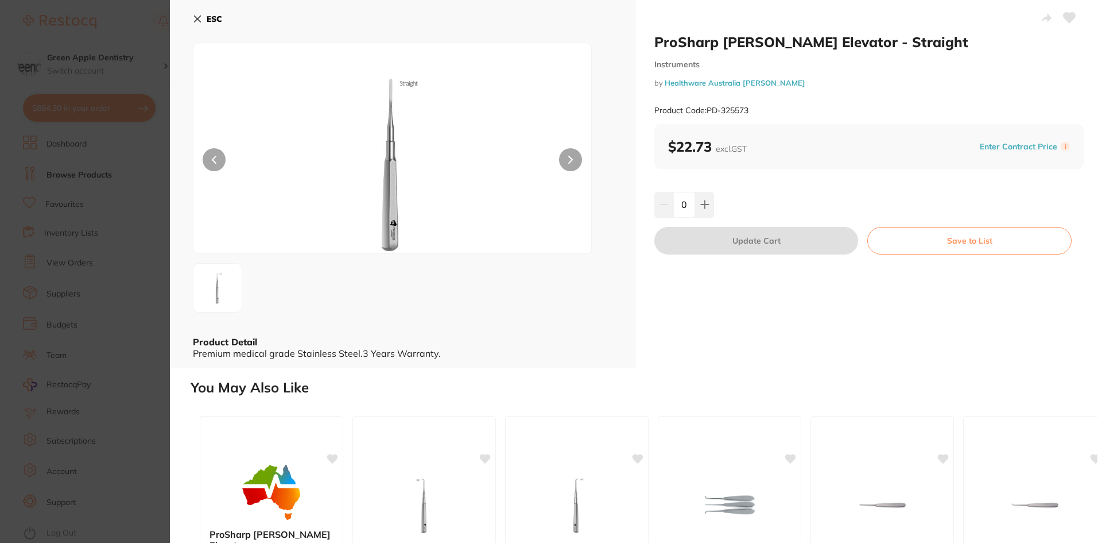
click at [216, 18] on b "ESC" at bounding box center [215, 19] width 16 height 10
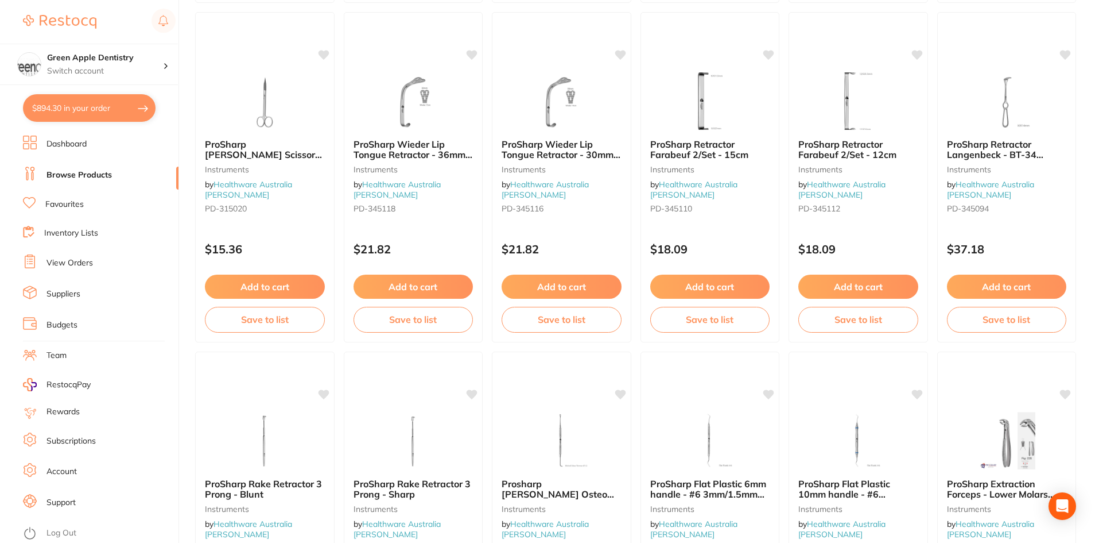
scroll to position [2526, 0]
